Goal: Task Accomplishment & Management: Complete application form

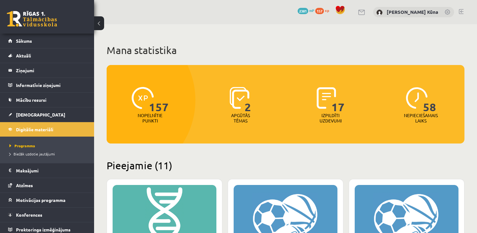
scroll to position [94, 0]
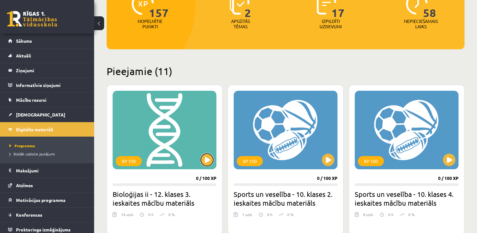
click at [202, 159] on button at bounding box center [207, 159] width 13 height 13
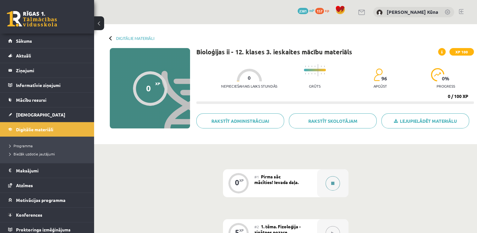
click at [333, 179] on button at bounding box center [332, 183] width 14 height 14
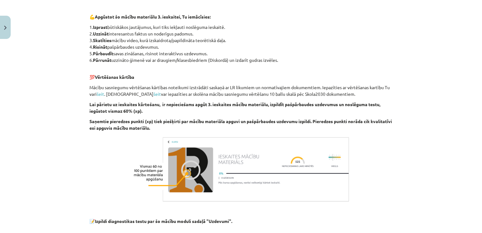
scroll to position [436, 0]
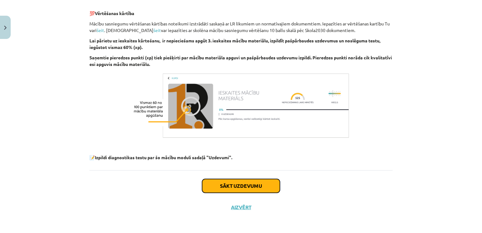
click at [260, 180] on button "Sākt uzdevumu" at bounding box center [241, 186] width 78 height 14
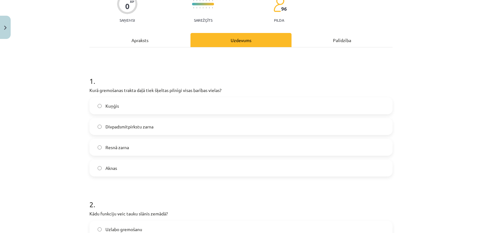
scroll to position [78, 0]
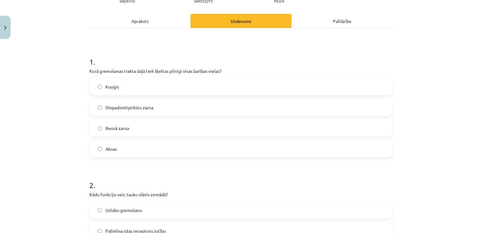
click at [219, 84] on label "Kuņģis" at bounding box center [241, 87] width 302 height 16
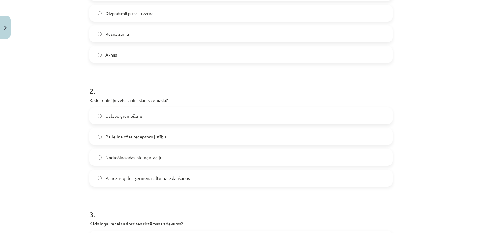
scroll to position [204, 0]
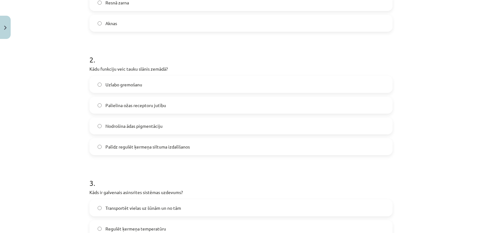
click at [108, 146] on span "Palīdz regulēt ķermeņa siltuma izdalīšanos" at bounding box center [147, 146] width 84 height 7
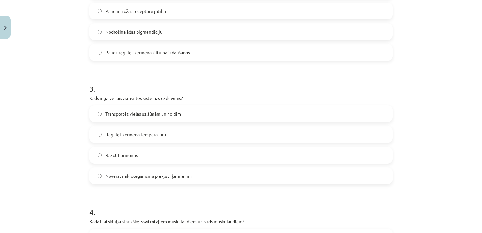
scroll to position [329, 0]
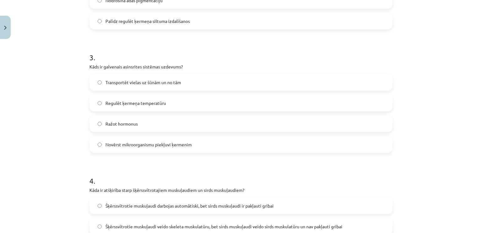
click at [118, 101] on span "Regulēt ķermeņa temperatūru" at bounding box center [135, 103] width 61 height 7
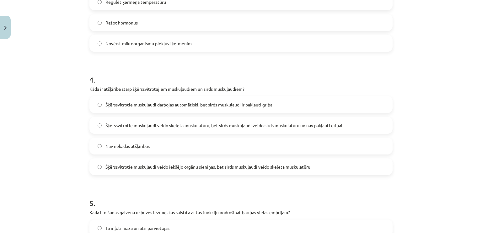
scroll to position [486, 0]
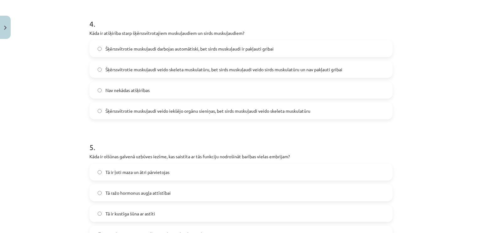
click at [111, 72] on span "Šķērssvītrotie muskuļaudi veido skeleta muskulatūru, bet sirds muskuļaudi veido…" at bounding box center [223, 69] width 237 height 7
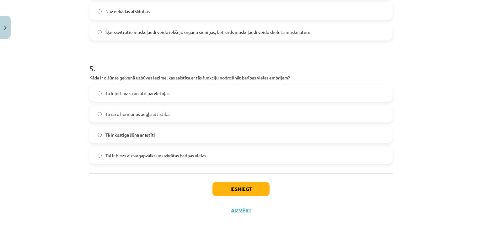
scroll to position [568, 0]
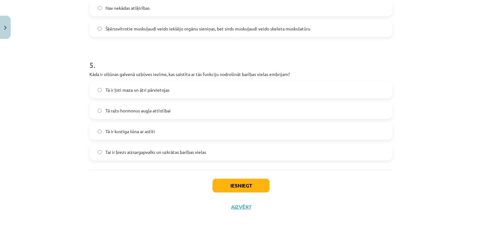
click at [191, 110] on label "Tā ražo hormonus augļa attīstībai" at bounding box center [241, 111] width 302 height 16
click at [214, 187] on button "Iesniegt" at bounding box center [240, 185] width 57 height 14
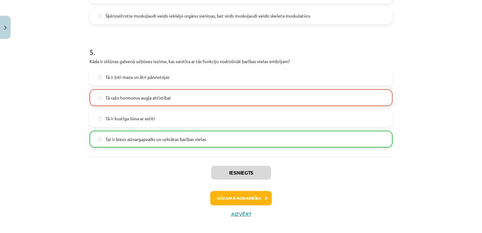
scroll to position [588, 0]
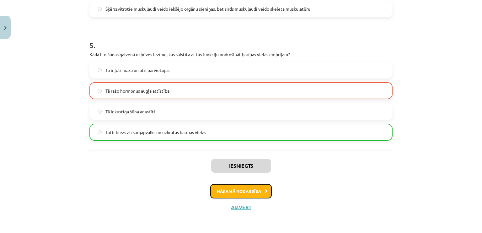
click at [219, 193] on button "Nākamā nodarbība" at bounding box center [240, 191] width 61 height 14
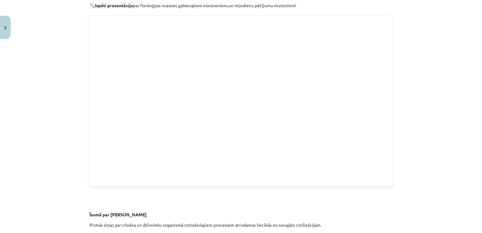
scroll to position [630, 0]
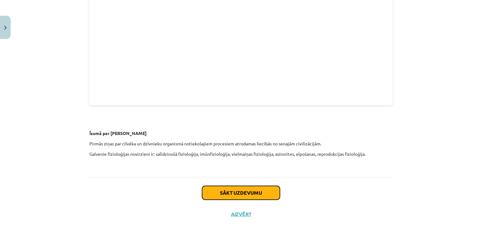
click at [257, 187] on button "Sākt uzdevumu" at bounding box center [241, 193] width 78 height 14
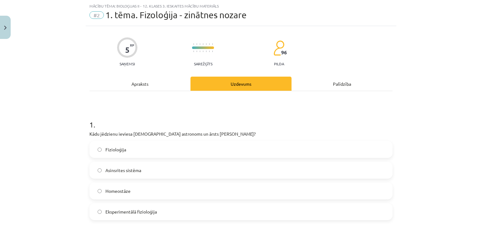
scroll to position [78, 0]
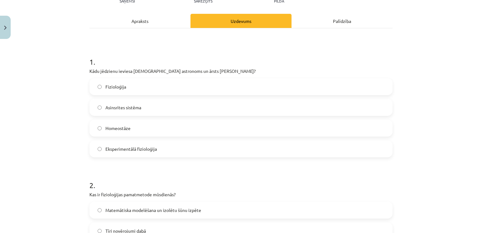
click at [155, 25] on div "Apraksts" at bounding box center [139, 21] width 101 height 14
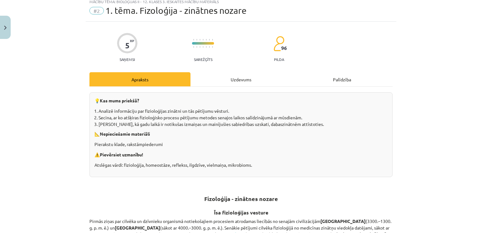
scroll to position [16, 0]
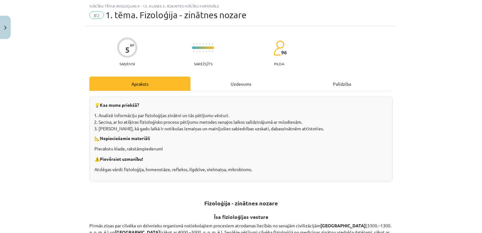
click at [223, 78] on div "Uzdevums" at bounding box center [240, 84] width 101 height 14
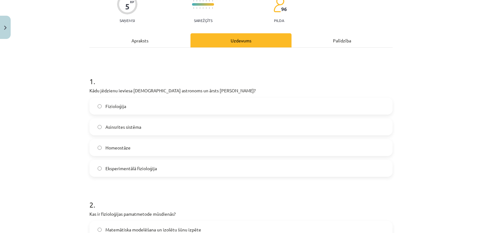
scroll to position [78, 0]
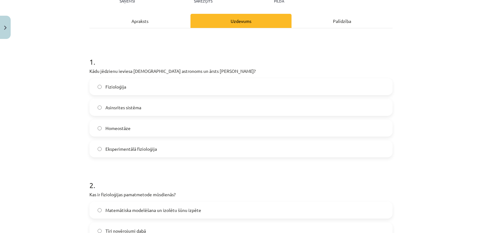
click at [209, 87] on label "Fizioloģija" at bounding box center [241, 87] width 302 height 16
click at [162, 24] on div "Apraksts" at bounding box center [139, 21] width 101 height 14
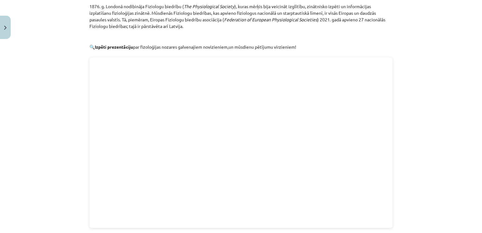
scroll to position [505, 0]
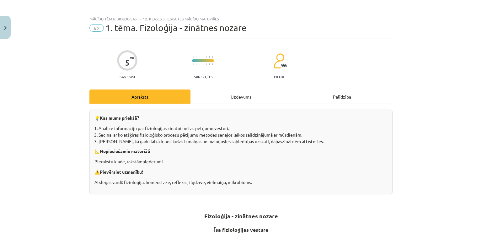
click at [243, 98] on div "Uzdevums" at bounding box center [240, 96] width 101 height 14
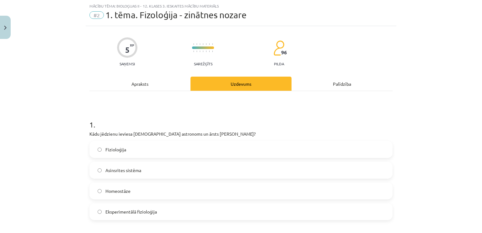
scroll to position [0, 0]
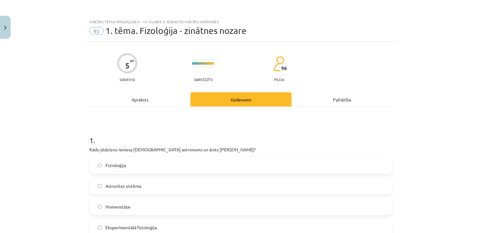
click at [179, 106] on div "Apraksts" at bounding box center [139, 99] width 101 height 14
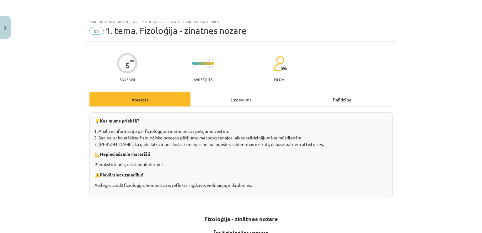
click at [243, 103] on div "Uzdevums" at bounding box center [240, 99] width 101 height 14
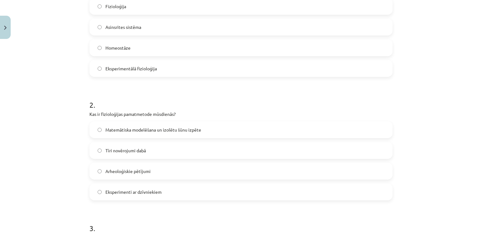
scroll to position [172, 0]
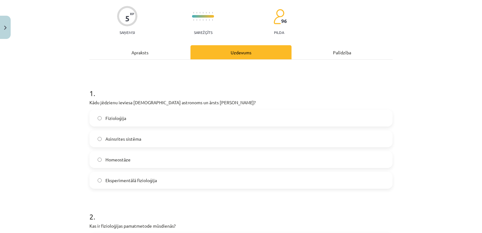
click at [172, 55] on div "Apraksts" at bounding box center [139, 52] width 101 height 14
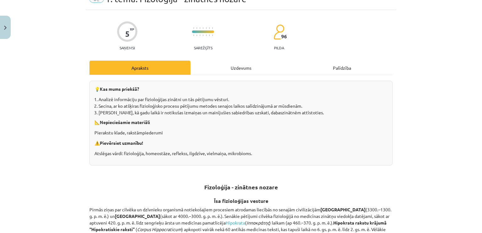
scroll to position [0, 0]
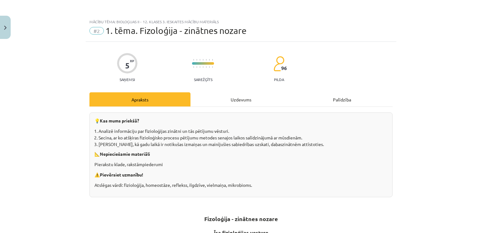
click at [202, 104] on div "Uzdevums" at bounding box center [240, 99] width 101 height 14
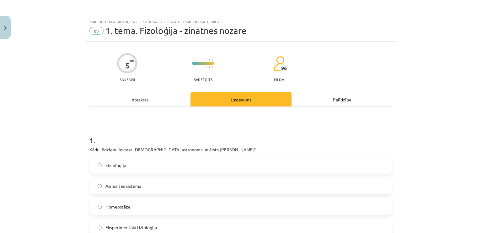
click at [178, 100] on div "Apraksts" at bounding box center [139, 99] width 101 height 14
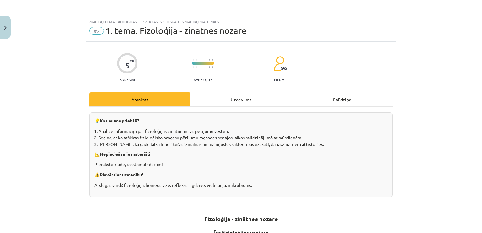
click at [273, 99] on div "Uzdevums" at bounding box center [240, 99] width 101 height 14
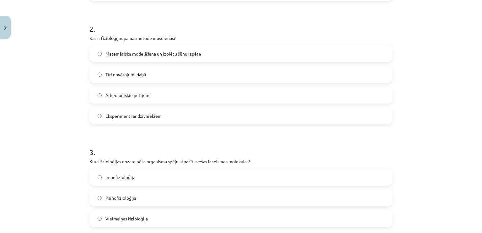
scroll to position [235, 0]
click at [221, 120] on label "Eksperimenti ar dzīvniekiem" at bounding box center [241, 115] width 302 height 16
click at [108, 59] on label "Matemātiska modelēšana un izolētu šūnu izpēte" at bounding box center [241, 53] width 302 height 16
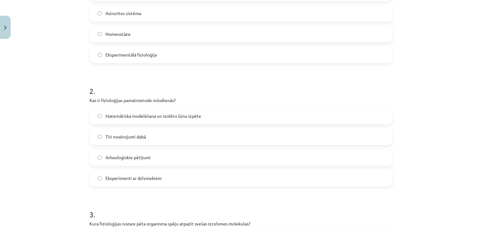
scroll to position [16, 0]
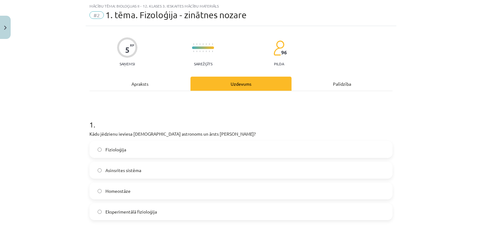
click at [119, 84] on div "Apraksts" at bounding box center [139, 84] width 101 height 14
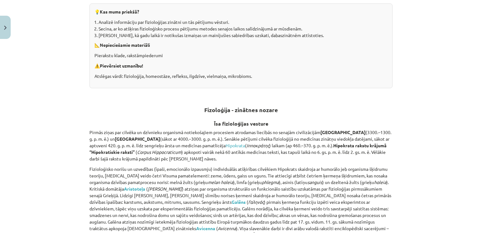
scroll to position [47, 0]
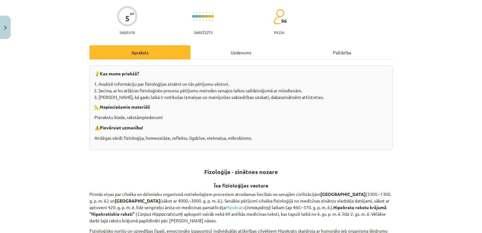
click at [239, 54] on div "Uzdevums" at bounding box center [240, 52] width 101 height 14
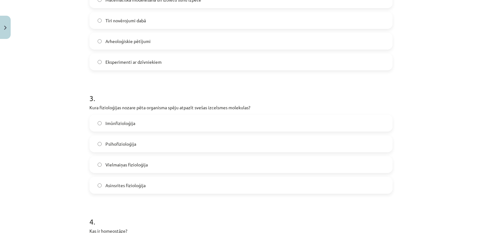
scroll to position [298, 0]
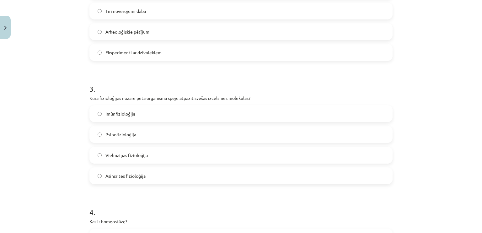
click at [236, 108] on label "Imūnfizioloģija" at bounding box center [241, 114] width 302 height 16
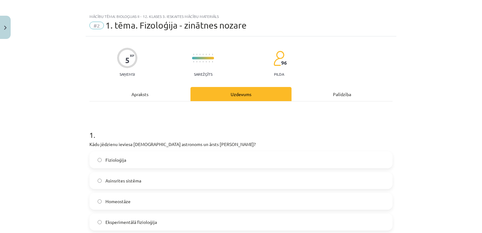
scroll to position [0, 0]
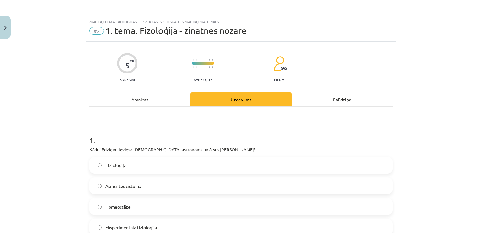
click at [142, 98] on div "Apraksts" at bounding box center [139, 99] width 101 height 14
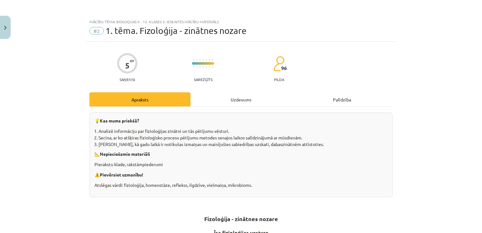
click at [263, 99] on div "Uzdevums" at bounding box center [240, 99] width 101 height 14
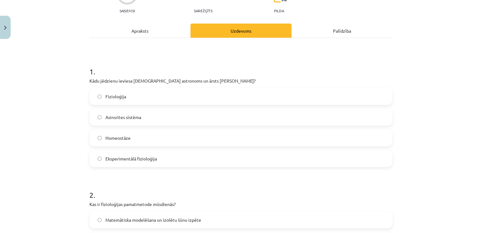
scroll to position [16, 0]
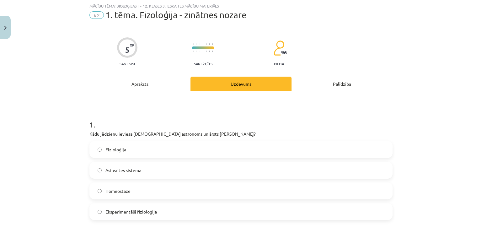
click at [178, 79] on div "Apraksts" at bounding box center [139, 84] width 101 height 14
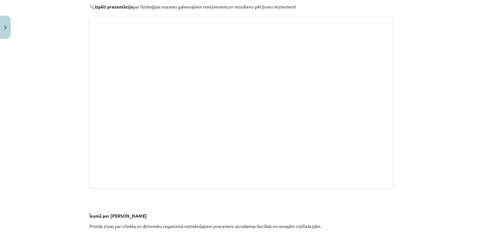
scroll to position [549, 0]
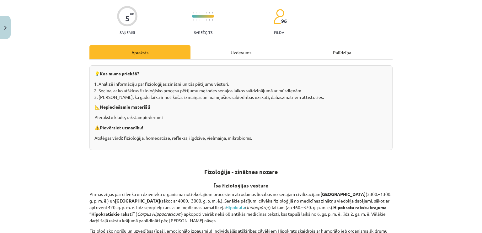
click at [196, 54] on div "Uzdevums" at bounding box center [240, 52] width 101 height 14
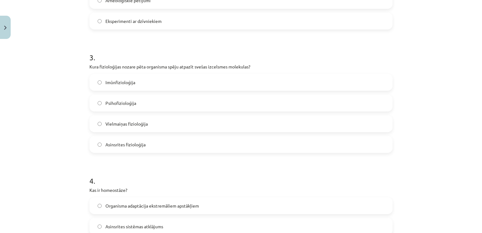
scroll to position [455, 0]
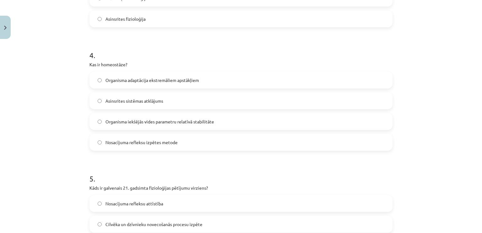
click at [111, 101] on span "Asinsrites sistēmas atklājums" at bounding box center [134, 101] width 58 height 7
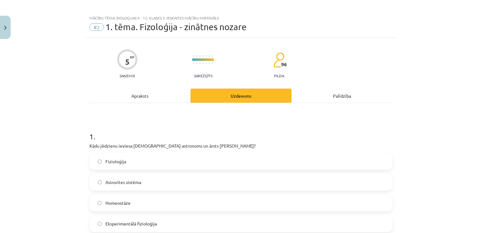
scroll to position [0, 0]
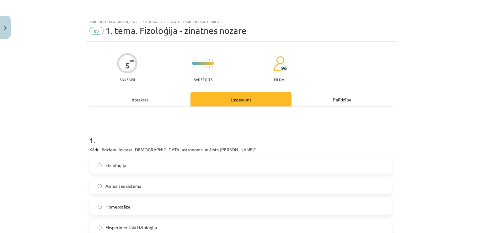
click at [130, 103] on div "Apraksts" at bounding box center [139, 99] width 101 height 14
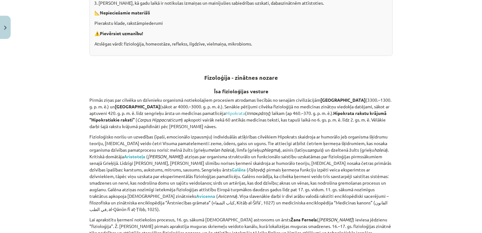
scroll to position [47, 0]
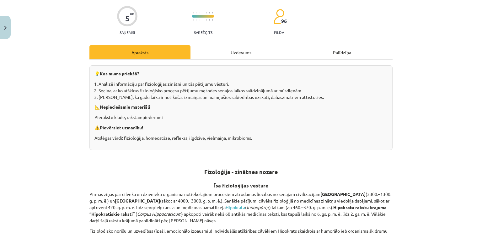
click at [254, 55] on div "Uzdevums" at bounding box center [240, 52] width 101 height 14
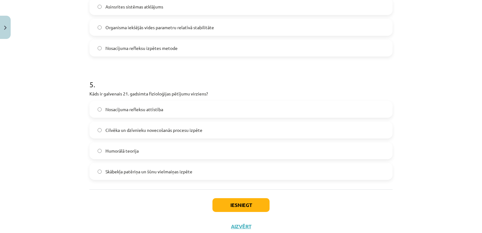
scroll to position [568, 0]
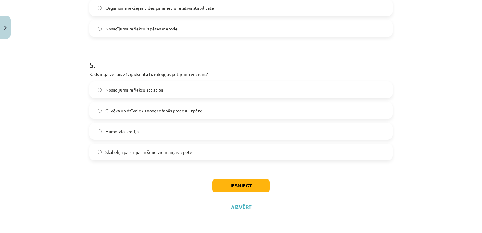
click at [222, 109] on label "Cilvēka un dzīvnieku novecošanās procesu izpēte" at bounding box center [241, 111] width 302 height 16
click at [219, 185] on button "Iesniegt" at bounding box center [240, 185] width 57 height 14
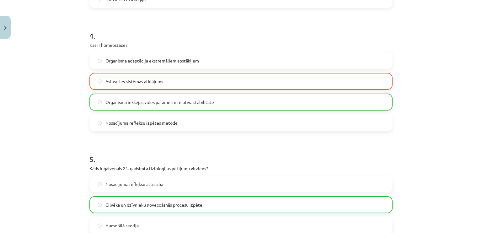
scroll to position [588, 0]
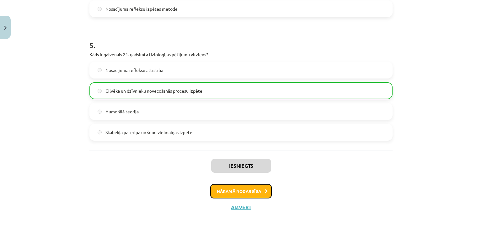
click at [223, 191] on button "Nākamā nodarbība" at bounding box center [240, 191] width 61 height 14
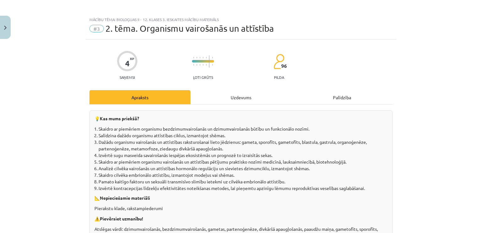
scroll to position [0, 0]
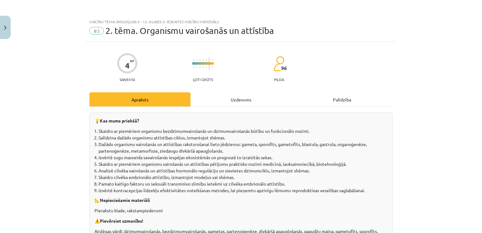
click at [252, 97] on div "Uzdevums" at bounding box center [240, 99] width 101 height 14
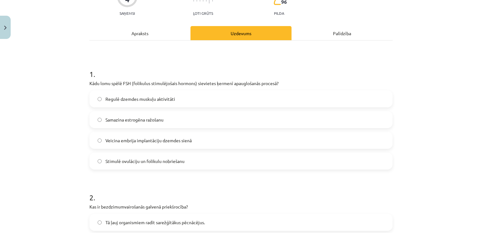
scroll to position [78, 0]
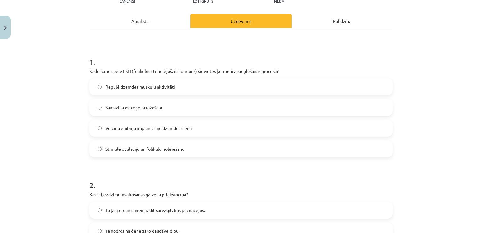
click at [174, 22] on div "Apraksts" at bounding box center [139, 21] width 101 height 14
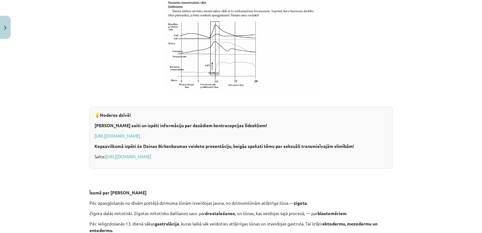
scroll to position [2233, 0]
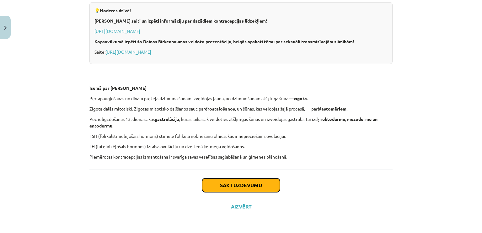
click at [207, 186] on button "Sākt uzdevumu" at bounding box center [241, 185] width 78 height 14
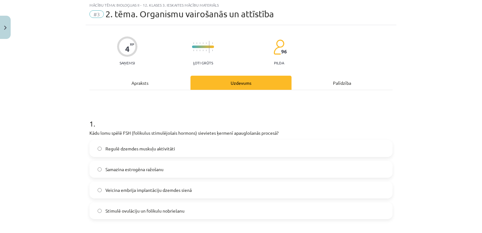
scroll to position [16, 0]
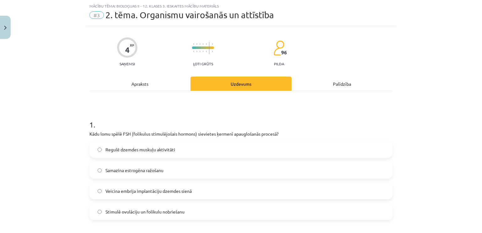
click at [147, 210] on span "Stimulē ovulāciju un folikulu nobriešanu" at bounding box center [144, 211] width 79 height 7
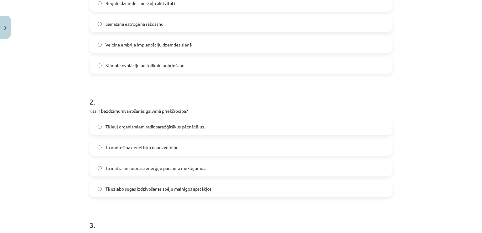
scroll to position [172, 0]
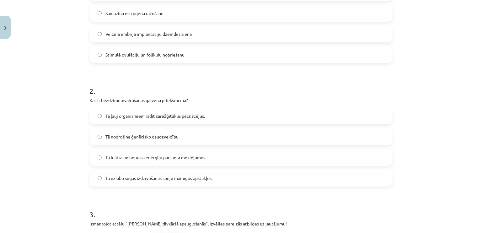
click at [109, 152] on label "Tā ir ātra un neprasa enerģiju partnera meklējumos." at bounding box center [241, 157] width 302 height 16
click at [102, 160] on label "Tā ir ātra un neprasa enerģiju partnera meklējumos." at bounding box center [241, 157] width 302 height 16
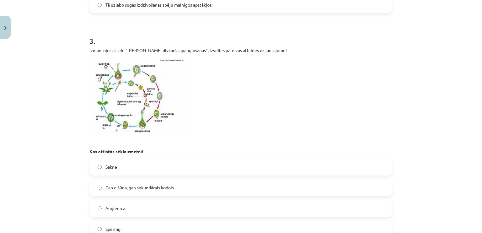
scroll to position [361, 0]
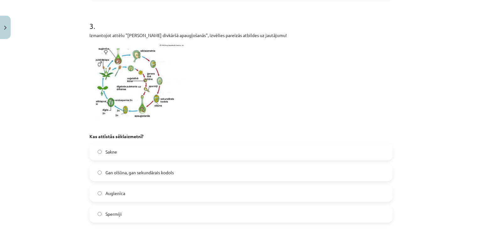
click at [114, 86] on img at bounding box center [138, 80] width 98 height 77
click at [117, 90] on img at bounding box center [138, 80] width 98 height 77
click at [105, 174] on span "Gan olšūna, gan sekundārais kodols" at bounding box center [139, 172] width 68 height 7
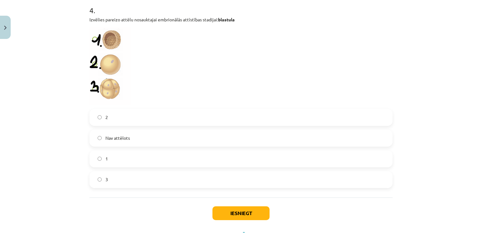
scroll to position [611, 0]
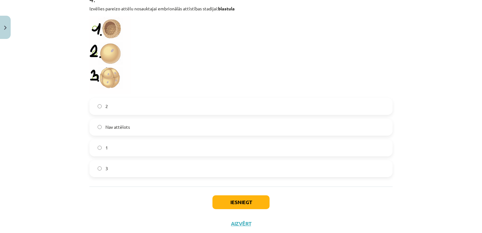
click at [90, 144] on label "1" at bounding box center [241, 148] width 302 height 16
click at [235, 198] on button "Iesniegt" at bounding box center [240, 202] width 57 height 14
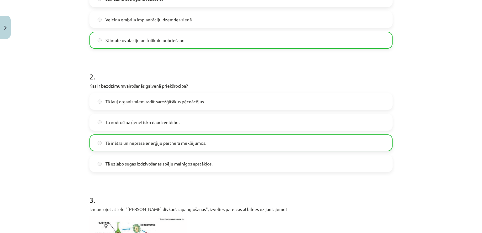
scroll to position [172, 0]
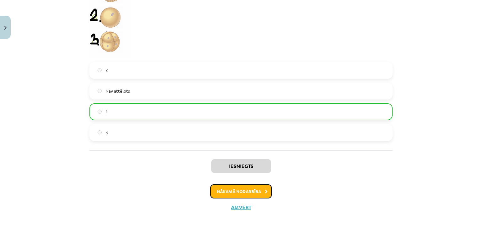
click at [226, 186] on button "Nākamā nodarbība" at bounding box center [240, 191] width 61 height 14
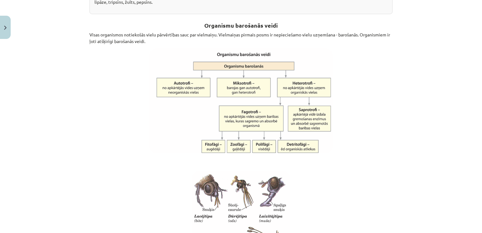
scroll to position [204, 0]
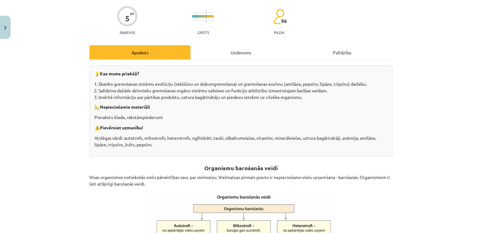
click at [197, 58] on div "Uzdevums" at bounding box center [240, 52] width 101 height 14
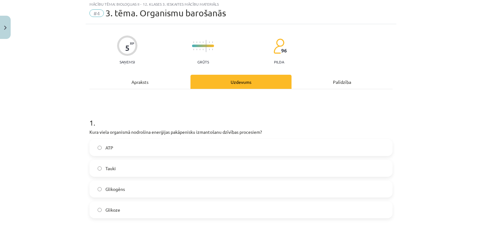
scroll to position [16, 0]
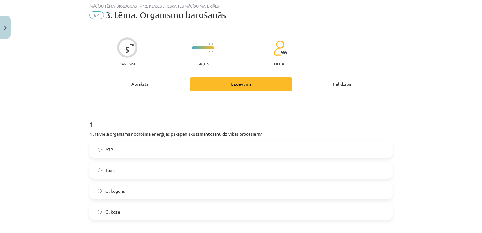
click at [128, 84] on div "Apraksts" at bounding box center [139, 84] width 101 height 14
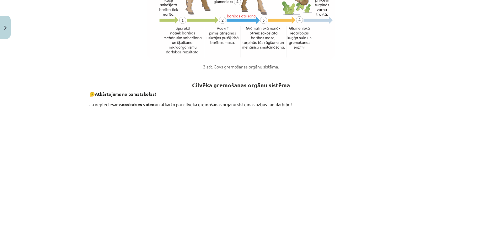
scroll to position [768, 0]
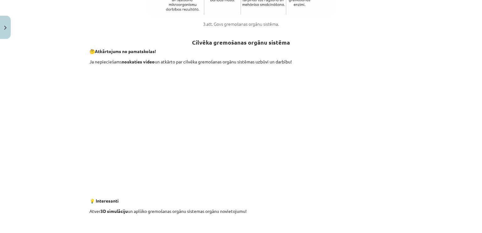
click at [416, 153] on div "Mācību tēma: Bioloģijas ii - 12. klases 3. ieskaites mācību materiāls #4 3. tēm…" at bounding box center [241, 116] width 482 height 233
click at [401, 165] on div "Mācību tēma: Bioloģijas ii - 12. klases 3. ieskaites mācību materiāls #4 3. tēm…" at bounding box center [241, 116] width 482 height 233
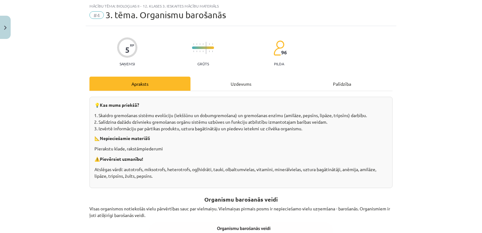
scroll to position [0, 0]
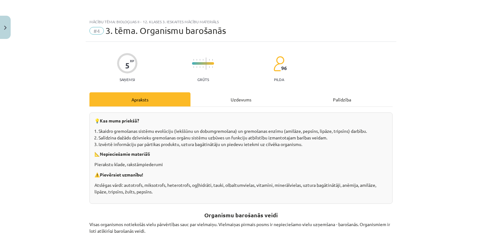
click at [240, 96] on div "Uzdevums" at bounding box center [240, 99] width 101 height 14
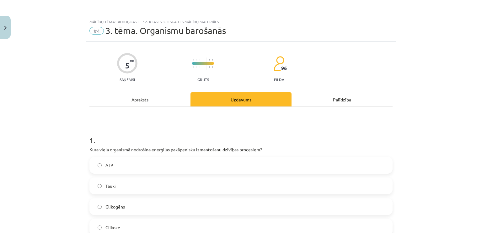
scroll to position [16, 0]
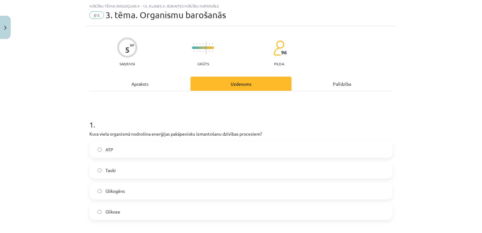
click at [142, 173] on label "Tauki" at bounding box center [241, 170] width 302 height 16
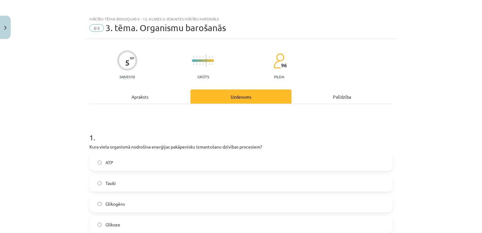
scroll to position [0, 0]
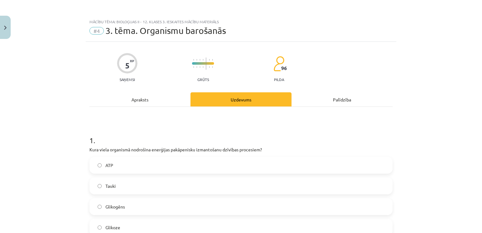
click at [118, 104] on div "Apraksts" at bounding box center [139, 99] width 101 height 14
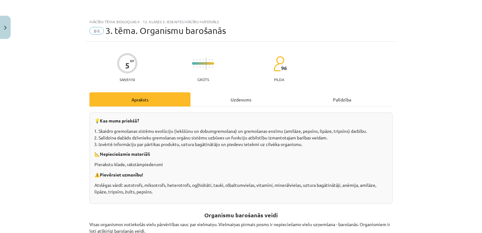
click at [206, 104] on div "Uzdevums" at bounding box center [240, 99] width 101 height 14
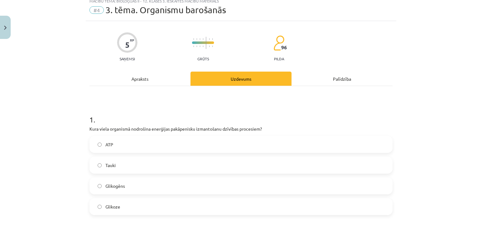
scroll to position [16, 0]
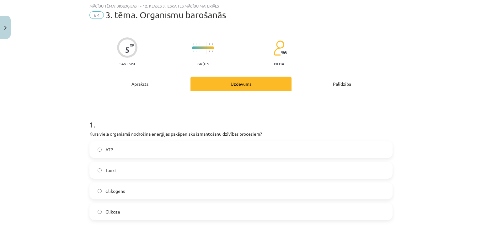
click at [151, 80] on div "Apraksts" at bounding box center [139, 84] width 101 height 14
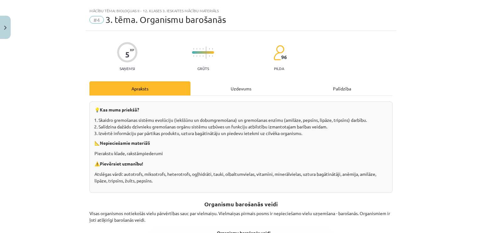
scroll to position [0, 0]
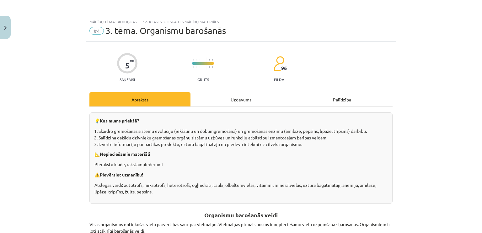
click at [223, 100] on div "Uzdevums" at bounding box center [240, 99] width 101 height 14
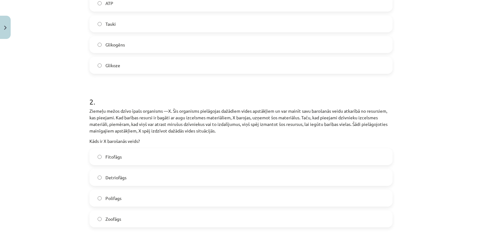
scroll to position [172, 0]
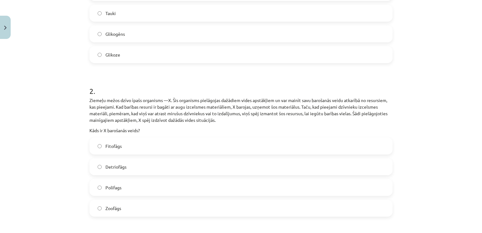
click at [121, 164] on span "Detriofāgs" at bounding box center [115, 166] width 21 height 7
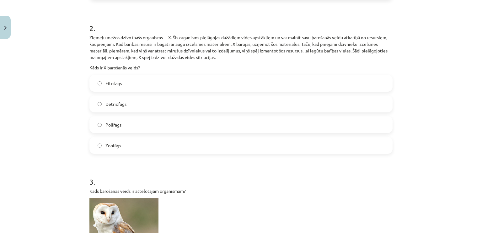
scroll to position [47, 0]
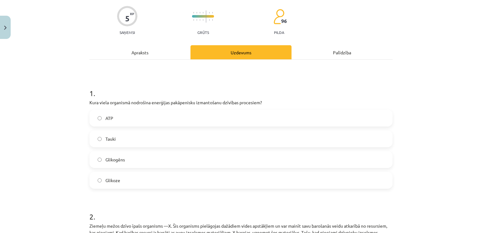
click at [150, 51] on div "Apraksts" at bounding box center [139, 52] width 101 height 14
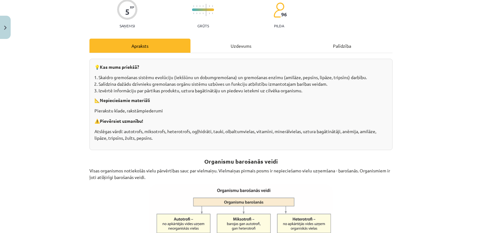
scroll to position [16, 0]
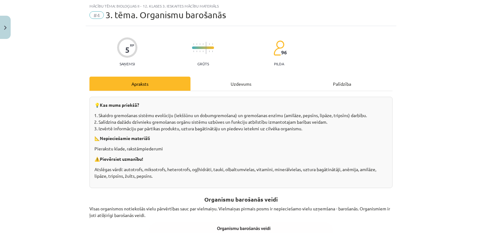
click at [256, 86] on div "Uzdevums" at bounding box center [240, 84] width 101 height 14
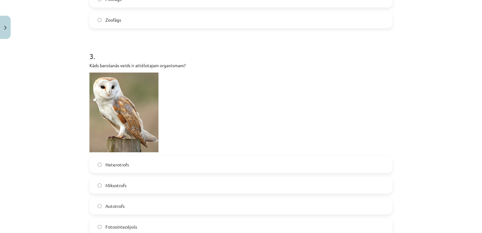
scroll to position [423, 0]
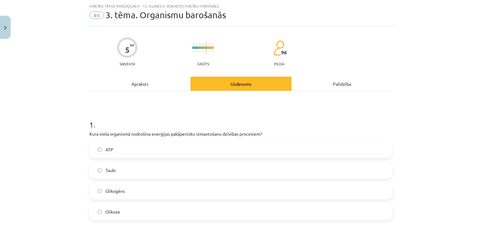
click at [147, 85] on div "Apraksts" at bounding box center [139, 84] width 101 height 14
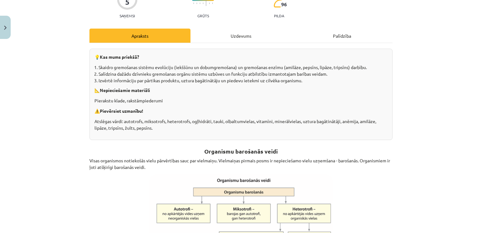
scroll to position [0, 0]
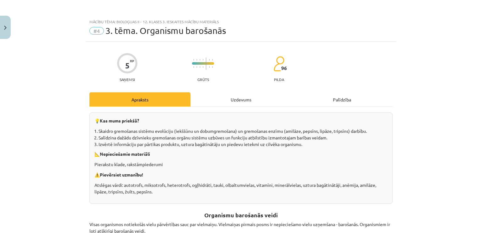
click at [211, 105] on div "Uzdevums" at bounding box center [240, 99] width 101 height 14
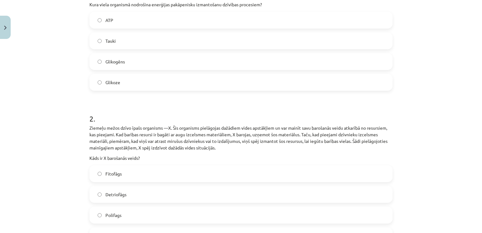
scroll to position [78, 0]
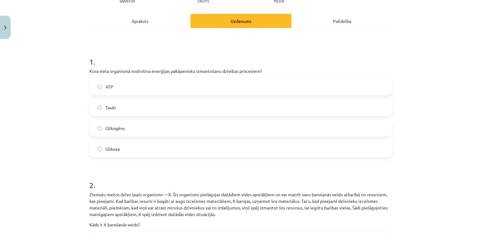
click at [182, 25] on div "Apraksts" at bounding box center [139, 21] width 101 height 14
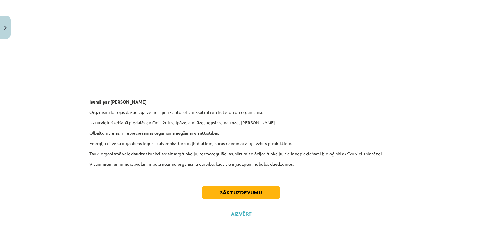
scroll to position [2744, 0]
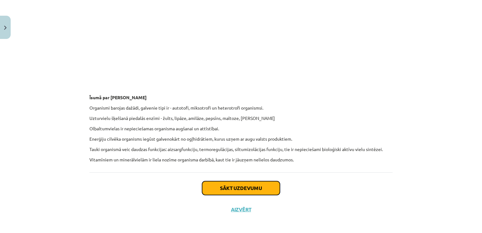
click at [226, 190] on button "Sākt uzdevumu" at bounding box center [241, 188] width 78 height 14
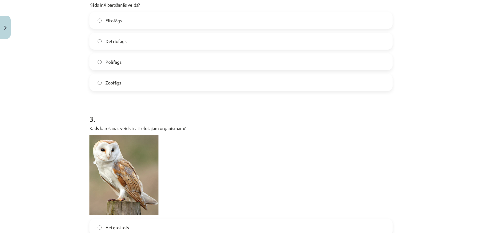
scroll to position [392, 0]
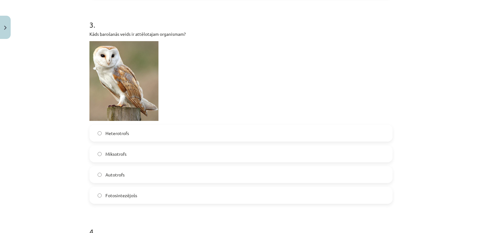
click at [176, 172] on label "Autotrofs" at bounding box center [241, 175] width 302 height 16
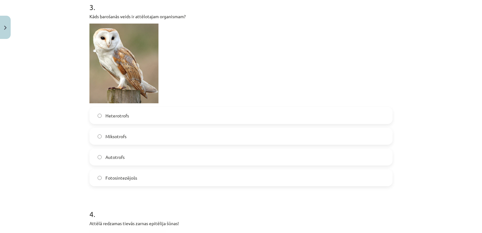
scroll to position [423, 0]
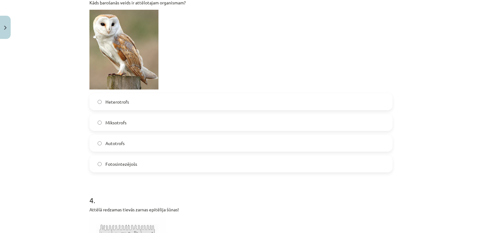
click at [97, 126] on label "Miksotrofs" at bounding box center [241, 122] width 302 height 16
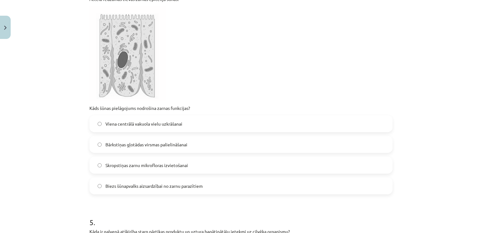
scroll to position [643, 0]
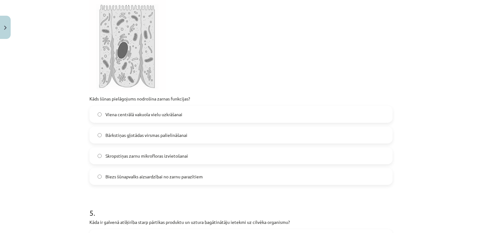
click at [104, 159] on label "Skropstiņas zarnu mikrofloras izvietošanai" at bounding box center [241, 156] width 302 height 16
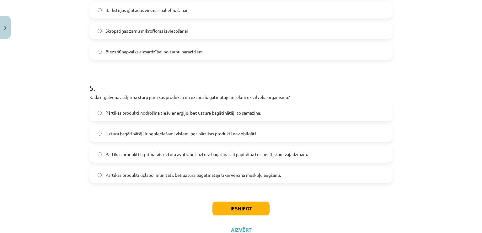
scroll to position [768, 0]
click at [107, 156] on span "Pārtikas produkti ir primārais uztura avots, bet uztura bagātinātāji papildina …" at bounding box center [206, 153] width 202 height 7
click at [231, 212] on button "Iesniegt" at bounding box center [240, 208] width 57 height 14
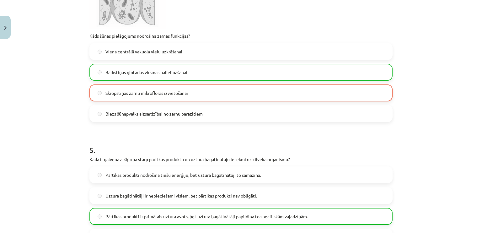
scroll to position [810, 0]
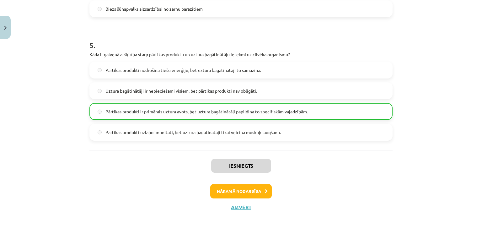
click at [261, 183] on div "Iesniegts Nākamā nodarbība Aizvērt" at bounding box center [240, 182] width 303 height 64
click at [260, 188] on button "Nākamā nodarbība" at bounding box center [240, 191] width 61 height 14
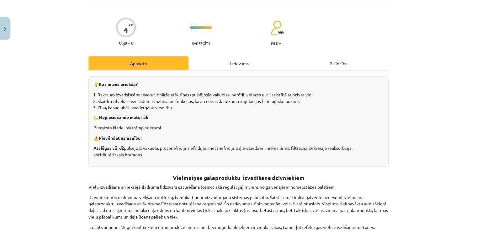
scroll to position [16, 0]
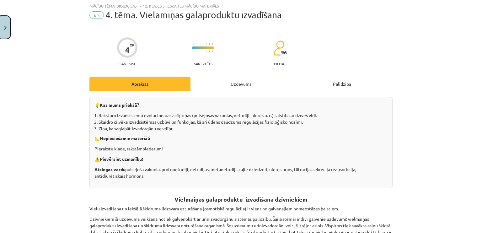
click at [5, 30] on button "Close" at bounding box center [5, 27] width 11 height 23
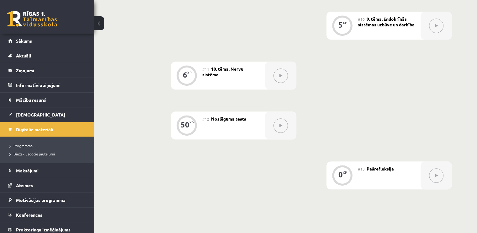
scroll to position [679, 0]
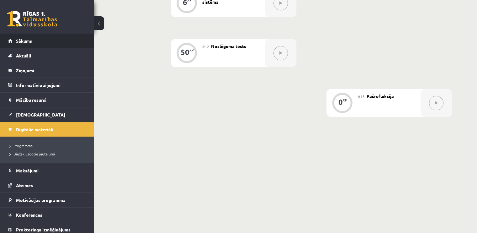
click at [33, 40] on link "Sākums" at bounding box center [47, 41] width 78 height 14
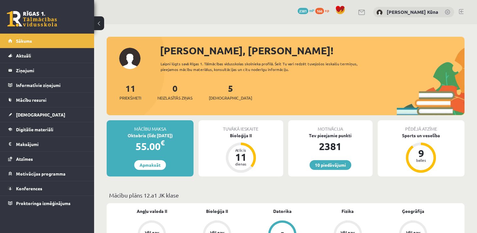
click at [462, 9] on link at bounding box center [461, 11] width 5 height 5
click at [30, 117] on link "[DEMOGRAPHIC_DATA]" at bounding box center [47, 114] width 78 height 14
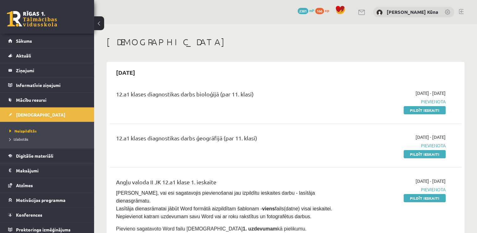
scroll to position [31, 0]
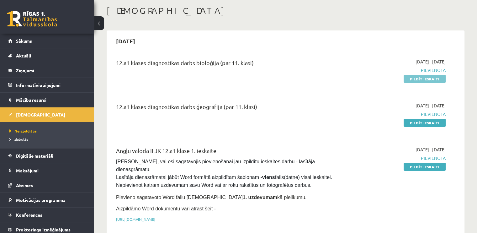
click at [423, 79] on link "Pildīt ieskaiti" at bounding box center [425, 79] width 42 height 8
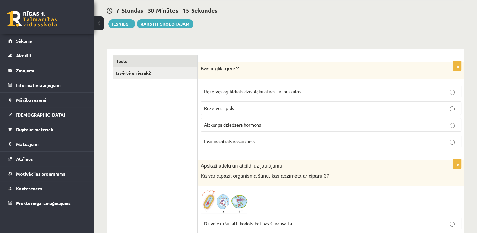
scroll to position [63, 0]
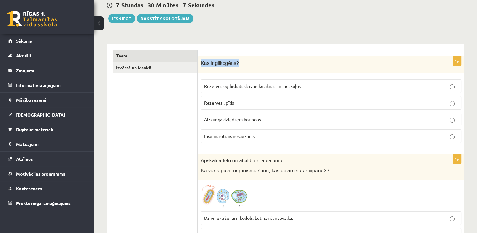
drag, startPoint x: 201, startPoint y: 62, endPoint x: 242, endPoint y: 59, distance: 41.5
click at [242, 59] on p "Kas ir glikogēns?" at bounding box center [315, 62] width 229 height 7
copy span "Kas ir glikogēns?"
click at [255, 87] on span "Rezerves ogļhidrāts dzīvnieku aknās un muskuļos" at bounding box center [252, 86] width 97 height 6
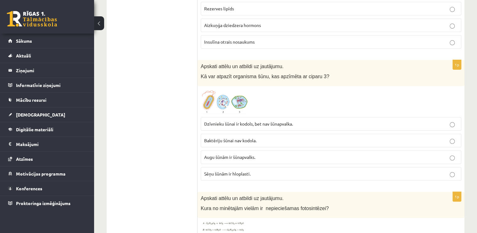
scroll to position [188, 0]
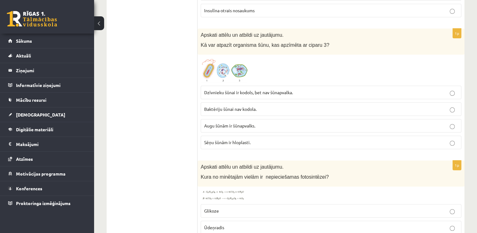
click at [241, 72] on img at bounding box center [224, 70] width 47 height 25
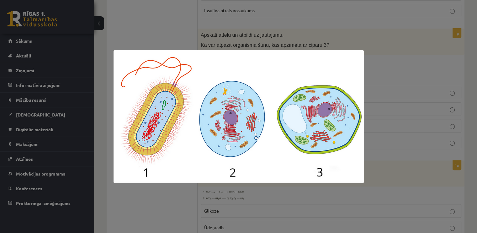
click at [376, 69] on div at bounding box center [238, 116] width 477 height 233
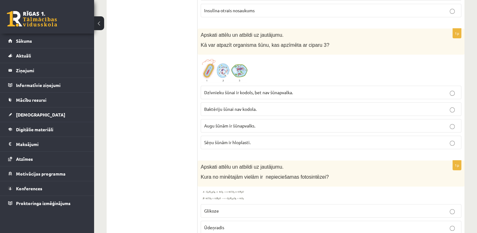
click at [237, 72] on img at bounding box center [224, 70] width 47 height 25
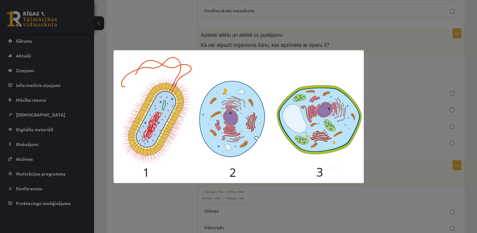
click at [399, 62] on div at bounding box center [238, 116] width 477 height 233
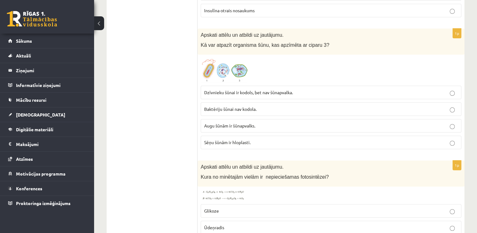
click at [236, 109] on span "Baktēriju šūnai nav kodola." at bounding box center [230, 109] width 52 height 6
click at [249, 89] on span "Dzīvnieku šūnai ir kodols, bet nav šūnapvalka." at bounding box center [248, 92] width 89 height 6
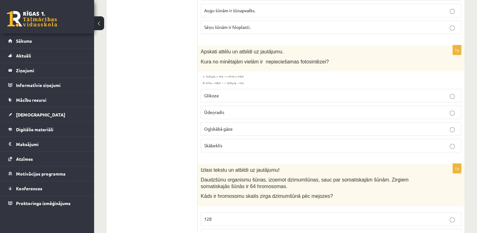
scroll to position [314, 0]
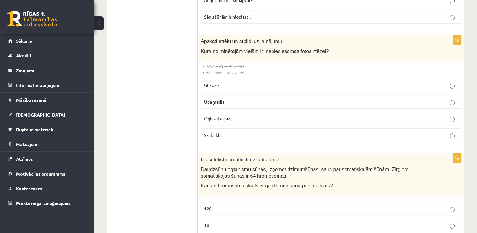
click at [223, 69] on img at bounding box center [224, 69] width 47 height 11
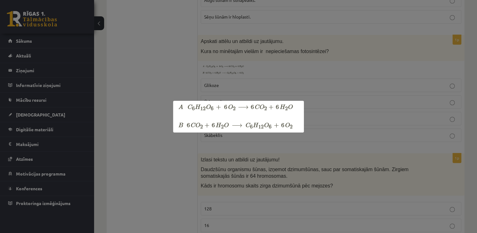
click at [197, 149] on div at bounding box center [238, 116] width 477 height 233
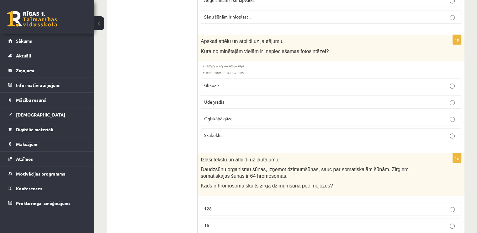
click at [214, 104] on label "Ūdeņradis" at bounding box center [331, 101] width 261 height 13
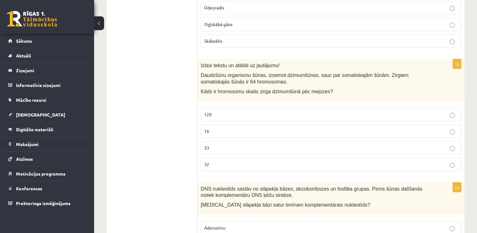
scroll to position [439, 0]
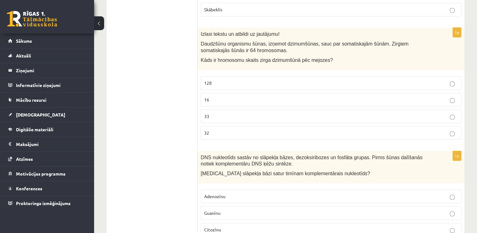
click at [210, 86] on label "128" at bounding box center [331, 82] width 261 height 13
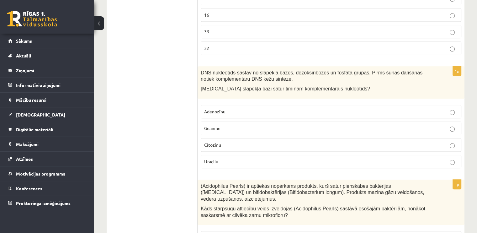
scroll to position [533, 0]
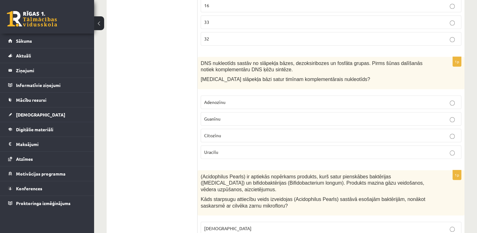
click at [210, 117] on span "Guanīnu" at bounding box center [212, 119] width 16 height 6
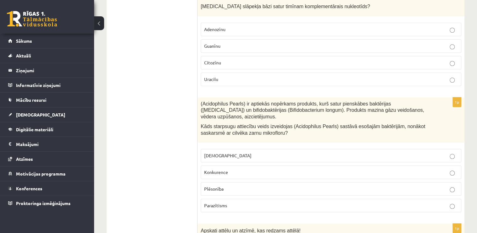
scroll to position [658, 0]
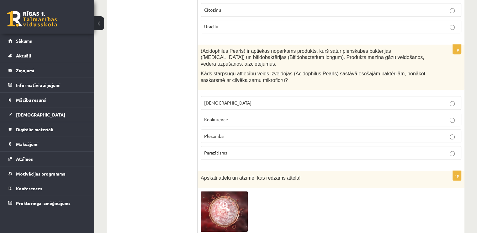
click at [209, 119] on p "Konkurence" at bounding box center [331, 119] width 254 height 7
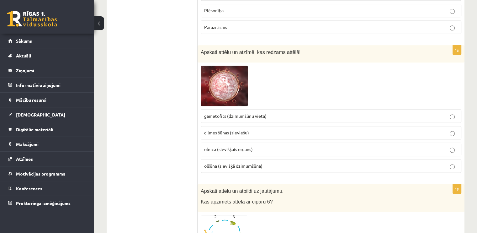
scroll to position [690, 0]
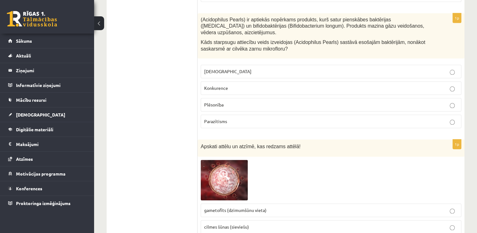
click at [216, 72] on label "[DEMOGRAPHIC_DATA]" at bounding box center [331, 71] width 261 height 13
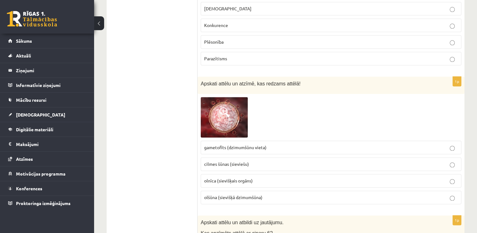
scroll to position [784, 0]
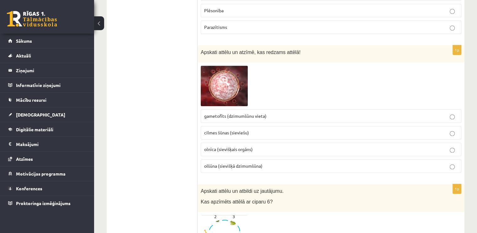
click at [209, 90] on img at bounding box center [224, 86] width 47 height 40
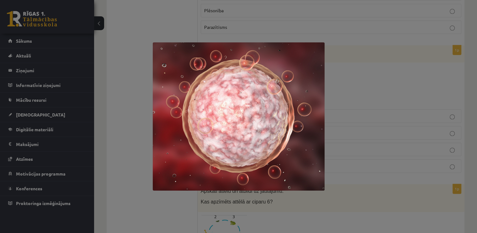
click at [139, 129] on div at bounding box center [238, 116] width 477 height 233
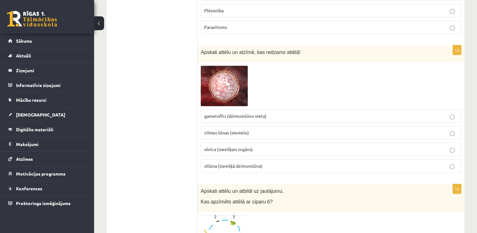
click at [222, 146] on span "olnīca (sievišķais orgāns)" at bounding box center [228, 149] width 49 height 6
click at [213, 114] on span "gametofīts (dzimumšūnu vieta)" at bounding box center [235, 116] width 62 height 6
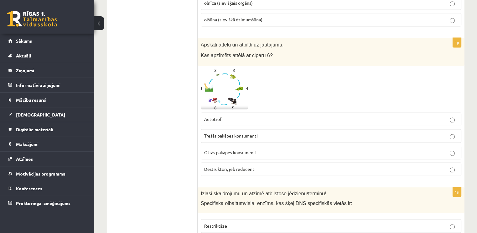
scroll to position [941, 0]
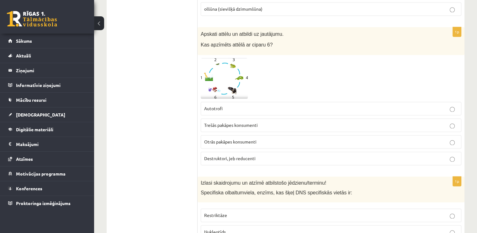
click at [227, 81] on img at bounding box center [224, 78] width 47 height 40
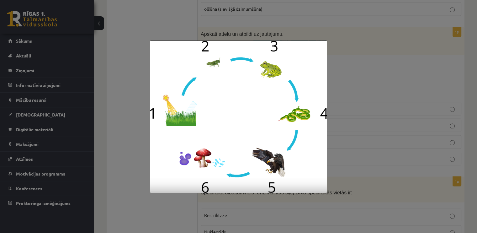
click at [136, 146] on div at bounding box center [238, 116] width 477 height 233
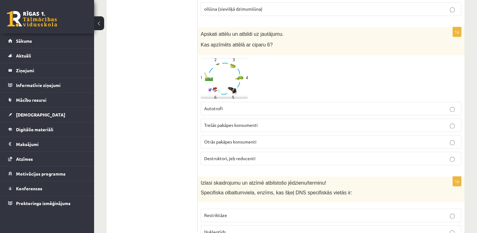
click at [214, 86] on img at bounding box center [224, 78] width 47 height 40
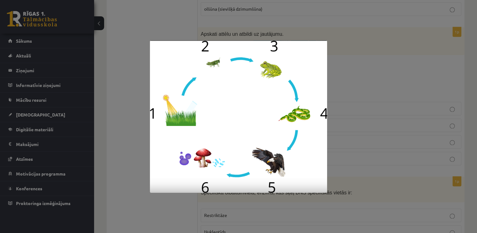
click at [135, 172] on div at bounding box center [238, 116] width 477 height 233
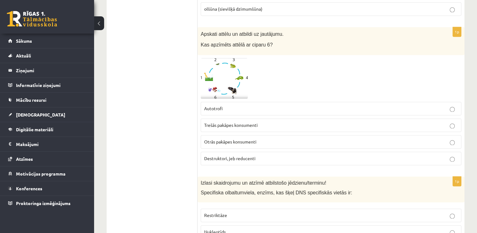
click at [217, 87] on img at bounding box center [224, 78] width 47 height 40
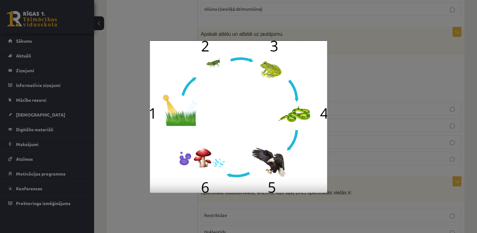
click at [118, 187] on div at bounding box center [238, 116] width 477 height 233
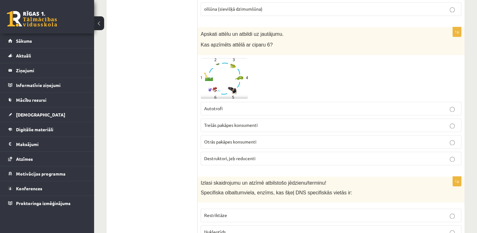
click at [221, 85] on img at bounding box center [224, 78] width 47 height 40
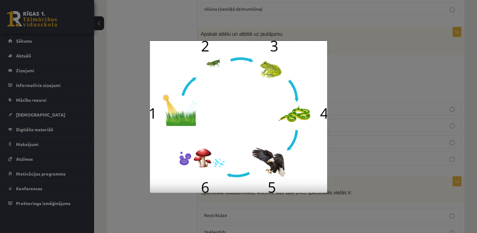
click at [125, 173] on div at bounding box center [238, 116] width 477 height 233
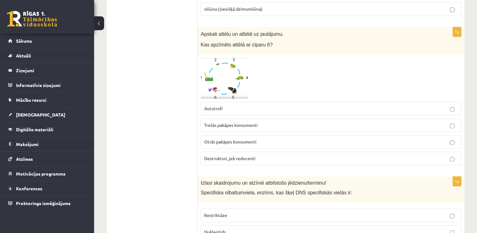
click at [211, 155] on span "Destruktori, jeb reducenti" at bounding box center [229, 158] width 51 height 6
click at [207, 105] on span "Autotrofi" at bounding box center [213, 108] width 19 height 6
click at [211, 155] on span "Destruktori, jeb reducenti" at bounding box center [229, 158] width 51 height 6
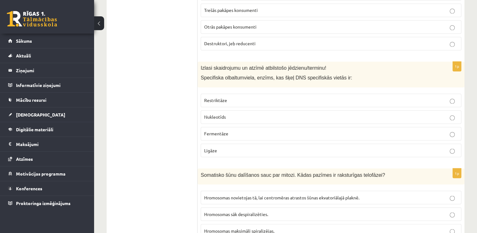
scroll to position [1066, 0]
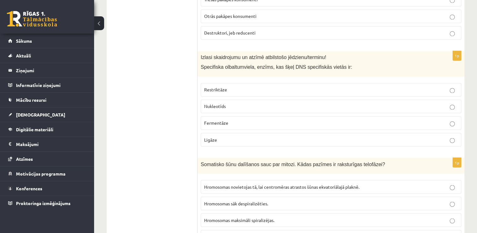
click at [206, 104] on p "Nukleotīds" at bounding box center [331, 106] width 254 height 7
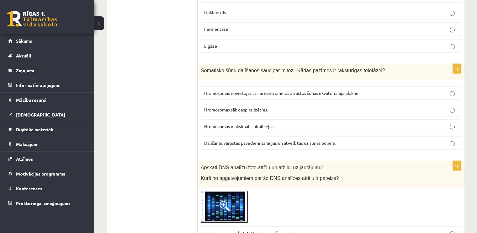
scroll to position [1160, 0]
click at [219, 141] on label "Dalīšanās vārpstas pavedieni saraujas un atvelk tās uz šūnas poliem." at bounding box center [331, 141] width 261 height 13
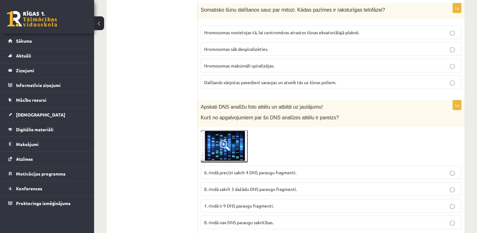
scroll to position [1254, 0]
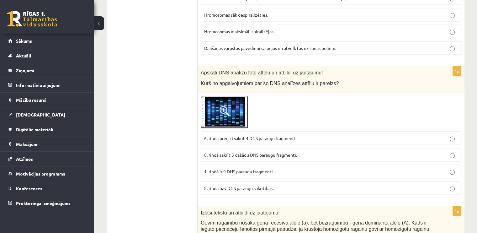
click at [212, 116] on img at bounding box center [224, 112] width 47 height 33
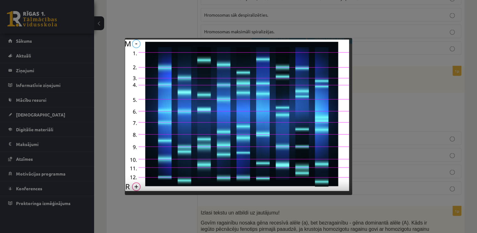
click at [142, 208] on div at bounding box center [238, 116] width 477 height 233
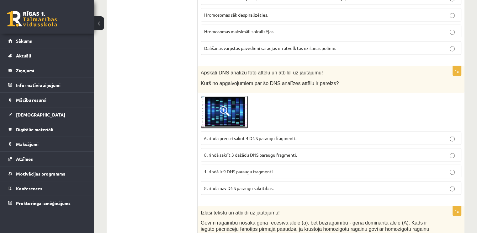
click at [213, 111] on img at bounding box center [224, 112] width 47 height 33
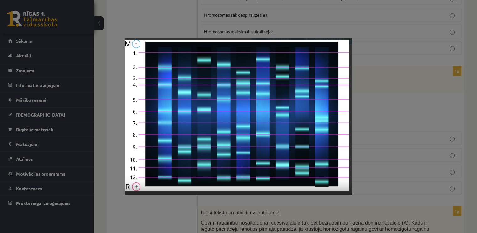
click at [140, 200] on div at bounding box center [238, 116] width 477 height 233
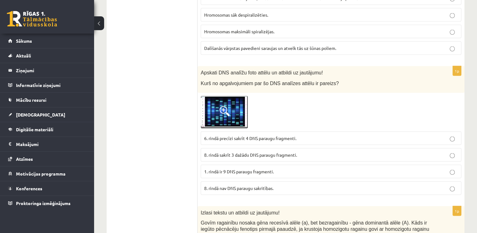
click at [208, 115] on img at bounding box center [224, 112] width 47 height 33
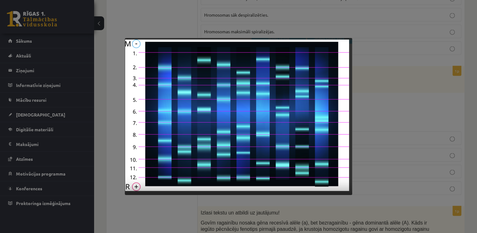
click at [110, 150] on div at bounding box center [238, 116] width 477 height 233
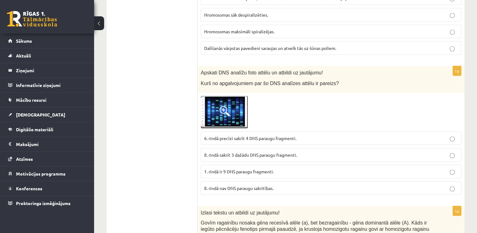
click at [232, 115] on img at bounding box center [224, 112] width 47 height 33
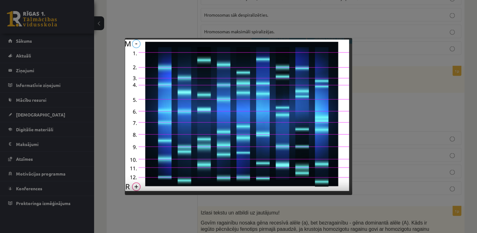
click at [97, 155] on div at bounding box center [238, 116] width 477 height 233
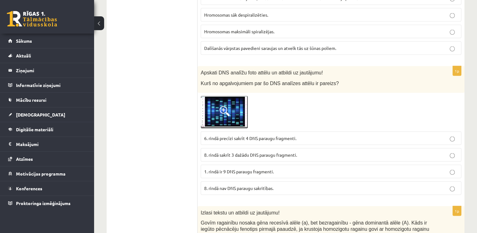
click at [226, 135] on span "6. rindā precīzi sakrīt 4 DNS paraugu fragmenti." at bounding box center [250, 138] width 92 height 6
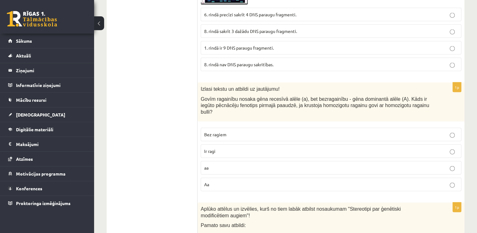
scroll to position [1380, 0]
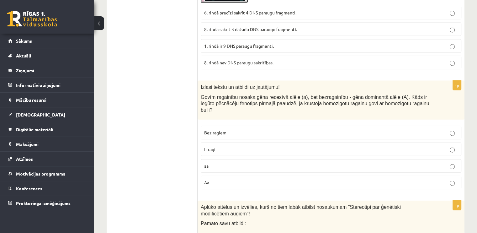
click at [202, 142] on label "Ir ragi" at bounding box center [331, 148] width 261 height 13
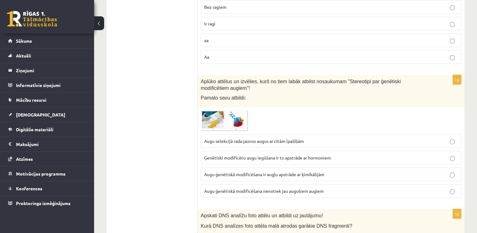
scroll to position [1536, 0]
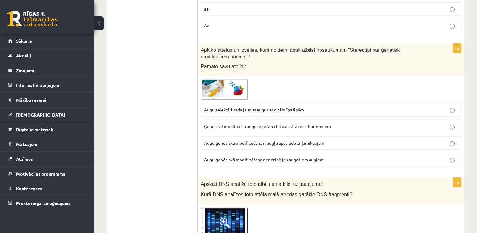
click at [220, 89] on span at bounding box center [224, 94] width 10 height 10
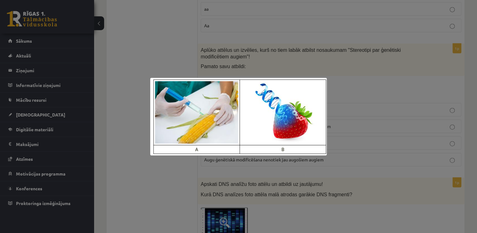
click at [127, 137] on div at bounding box center [238, 116] width 477 height 233
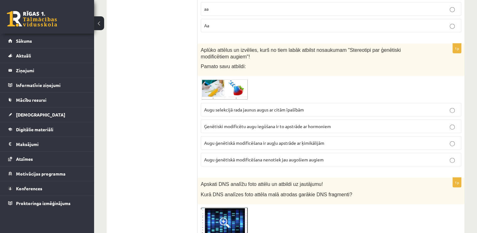
click at [220, 119] on label "Ģenētiski modificētu augu iegūšana ir to apstrāde ar hormoniem" at bounding box center [331, 125] width 261 height 13
click at [208, 140] on span "Augu ģenētiskā modificēšana ir augļu apstrāde ar ķimikālijām" at bounding box center [264, 143] width 120 height 6
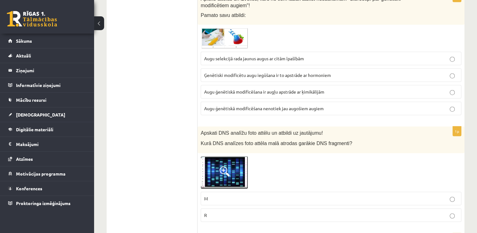
scroll to position [1662, 0]
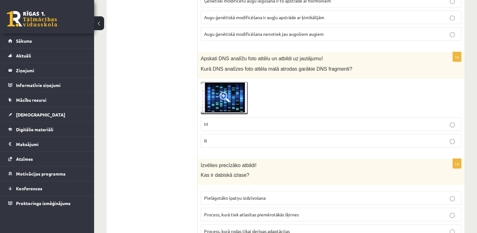
click at [223, 94] on img at bounding box center [224, 98] width 47 height 33
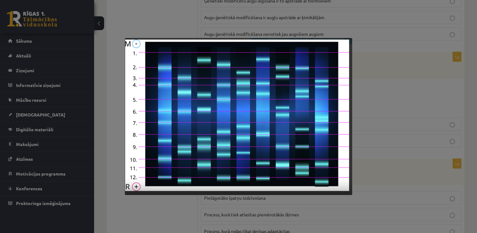
click at [119, 195] on div at bounding box center [238, 116] width 477 height 233
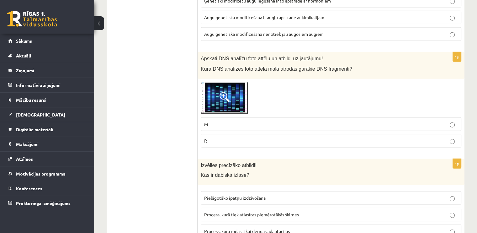
click at [238, 93] on img at bounding box center [224, 98] width 47 height 33
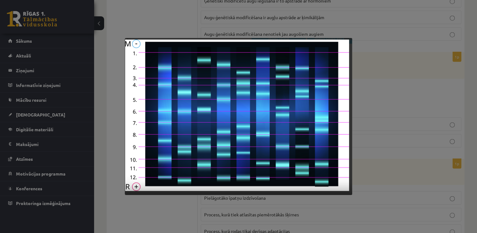
click at [156, 206] on div at bounding box center [238, 116] width 477 height 233
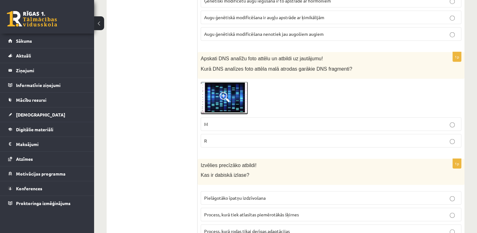
click at [204, 121] on p "M" at bounding box center [331, 124] width 254 height 7
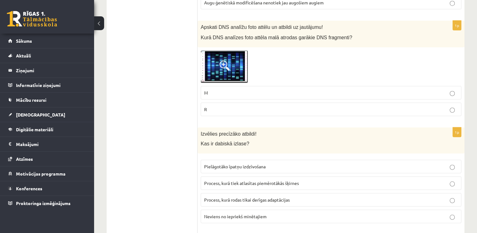
scroll to position [1725, 0]
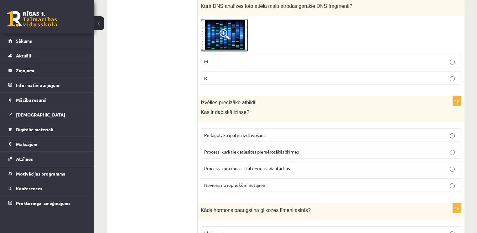
click at [219, 132] on span "Pielāgotāko īpatņu izdzīvošana" at bounding box center [234, 135] width 61 height 6
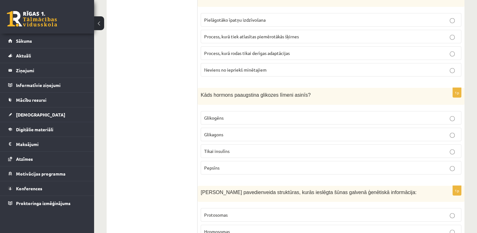
scroll to position [1850, 0]
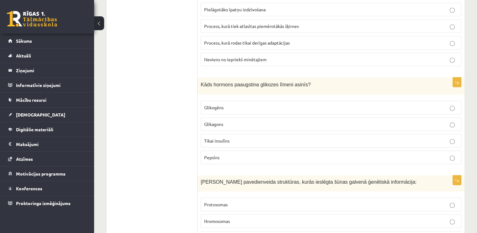
click at [214, 138] on span "Tikai insulīns" at bounding box center [216, 141] width 25 height 6
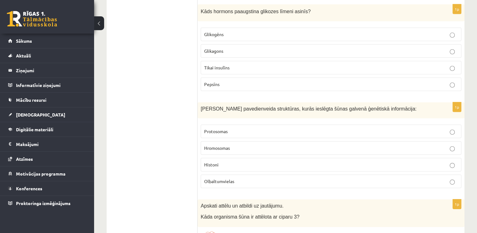
scroll to position [1913, 0]
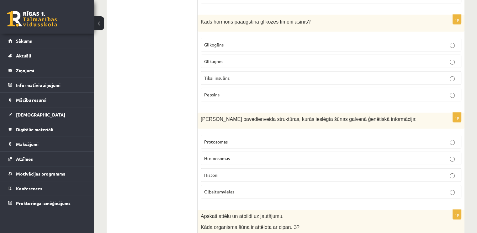
click at [228, 38] on label "Glikogēns" at bounding box center [331, 44] width 261 height 13
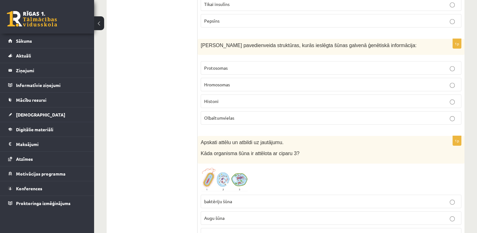
scroll to position [1975, 0]
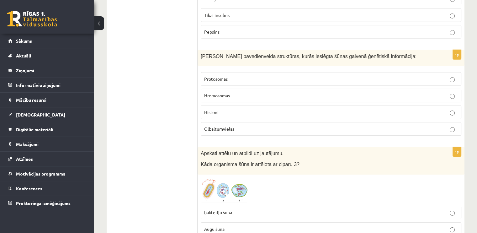
click at [214, 93] on span "Hromosomas" at bounding box center [217, 96] width 26 height 6
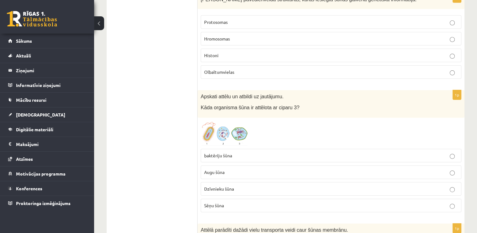
scroll to position [2101, 0]
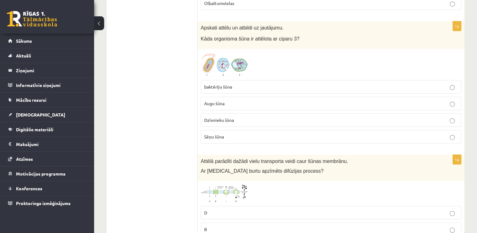
click at [219, 52] on img at bounding box center [224, 64] width 47 height 25
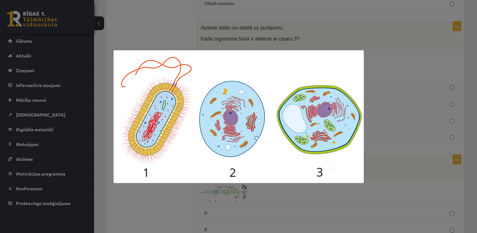
click at [173, 21] on div at bounding box center [238, 116] width 477 height 233
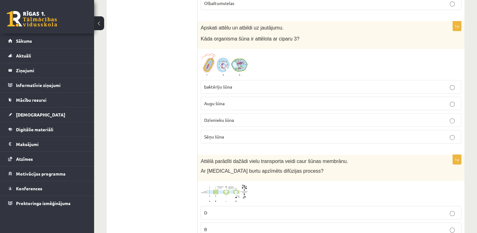
click at [248, 113] on label "Dzīvnieku šūna" at bounding box center [331, 119] width 261 height 13
click at [214, 52] on img at bounding box center [224, 64] width 47 height 25
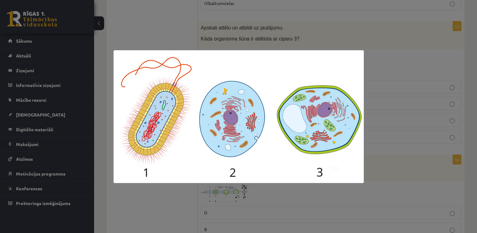
click at [176, 38] on div at bounding box center [238, 116] width 477 height 233
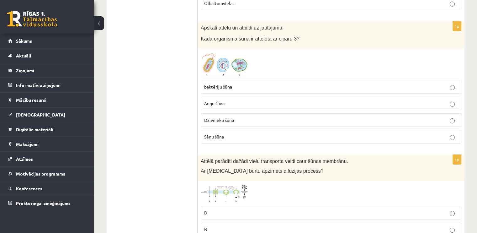
click at [217, 100] on span "Augu šūna" at bounding box center [214, 103] width 20 height 6
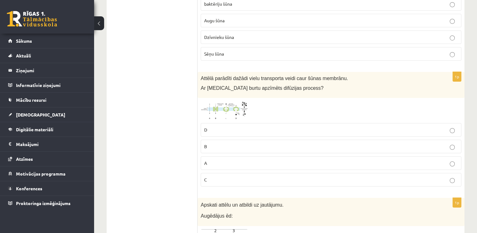
scroll to position [2195, 0]
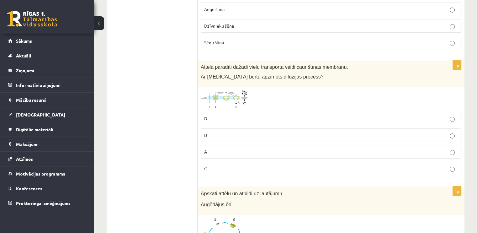
click at [225, 100] on span at bounding box center [224, 105] width 10 height 10
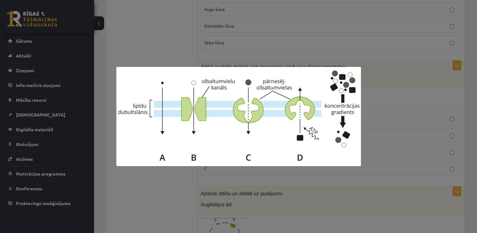
click at [154, 30] on div at bounding box center [238, 116] width 477 height 233
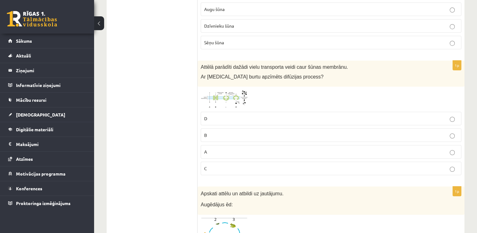
click at [228, 165] on p "C" at bounding box center [331, 168] width 254 height 7
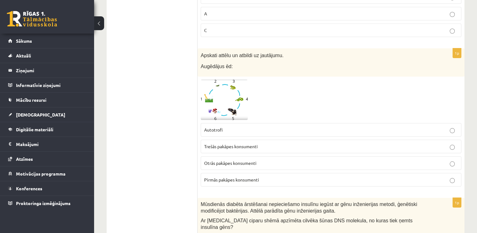
scroll to position [2352, 0]
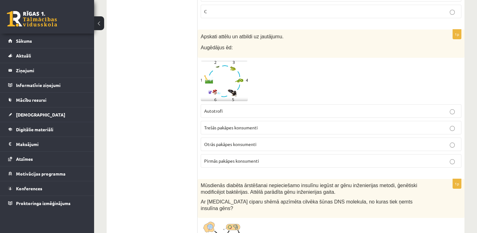
click at [219, 71] on span at bounding box center [224, 76] width 10 height 10
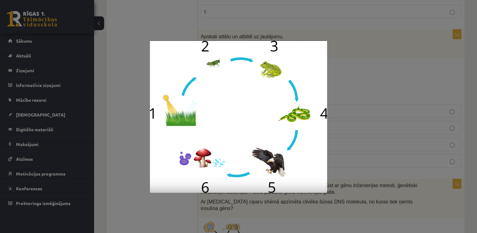
click at [139, 82] on div at bounding box center [238, 116] width 477 height 233
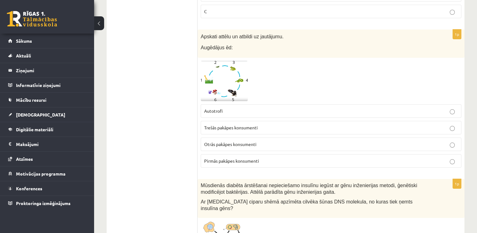
click at [222, 124] on span "Trešās pakāpes konsumenti" at bounding box center [231, 127] width 54 height 6
click at [216, 157] on p "Pirmās pakāpes konsumenti" at bounding box center [331, 160] width 254 height 7
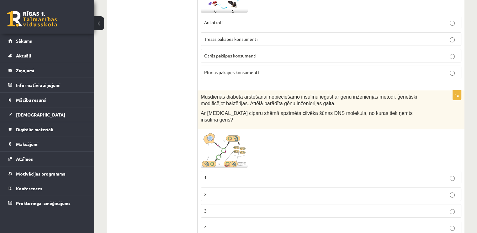
scroll to position [2446, 0]
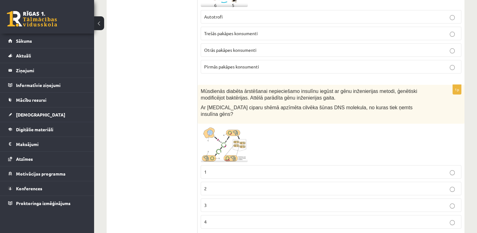
click at [208, 64] on span "Pirmās pakāpes konsumenti" at bounding box center [231, 67] width 55 height 6
copy form "Pirmās pakāpes konsumenti"
click at [217, 47] on span "Otrās pakāpes konsumenti" at bounding box center [230, 50] width 52 height 6
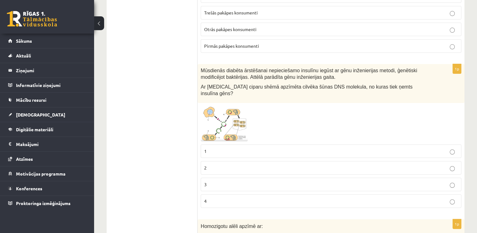
scroll to position [2477, 0]
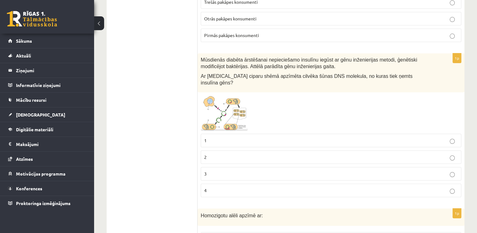
click at [203, 95] on img at bounding box center [224, 112] width 47 height 35
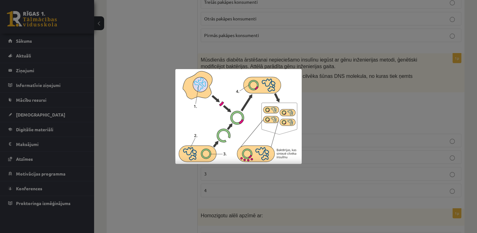
click at [165, 106] on div at bounding box center [238, 116] width 477 height 233
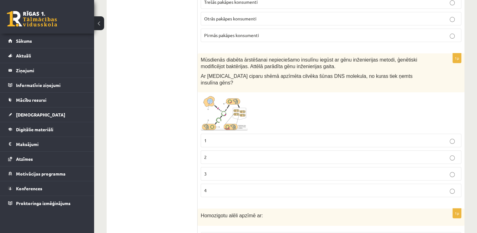
click at [211, 154] on p "2" at bounding box center [331, 157] width 254 height 7
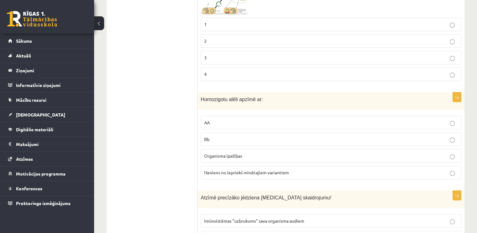
scroll to position [2603, 0]
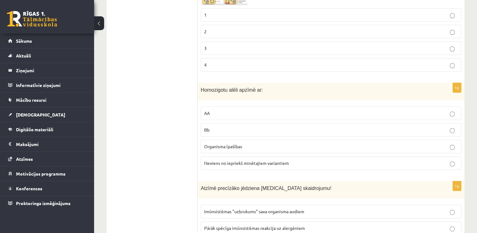
click at [219, 123] on label "Bb" at bounding box center [331, 129] width 261 height 13
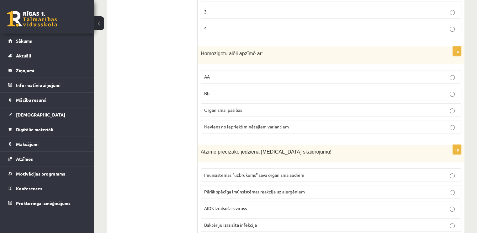
scroll to position [2697, 0]
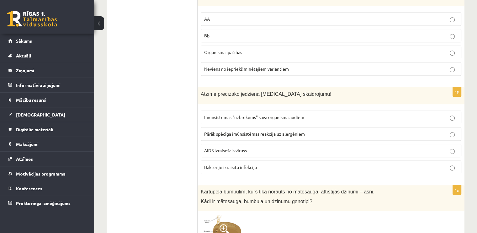
click at [209, 114] on p "Imūnsistēmas "uzbrukums" sava organisma audiem" at bounding box center [331, 117] width 254 height 7
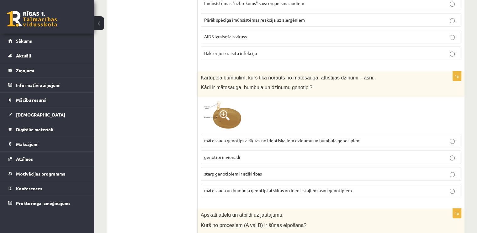
scroll to position [2822, 0]
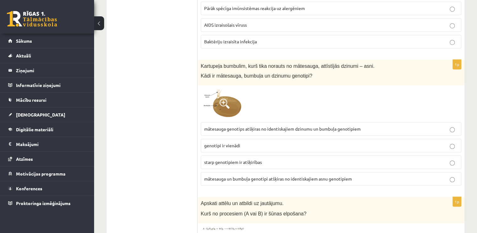
click at [217, 88] on img at bounding box center [224, 103] width 47 height 30
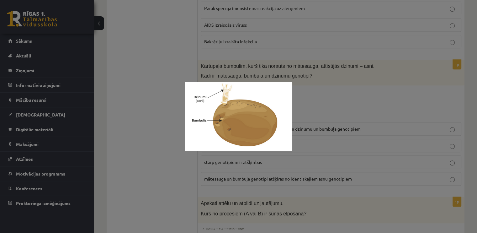
click at [171, 106] on div at bounding box center [238, 116] width 477 height 233
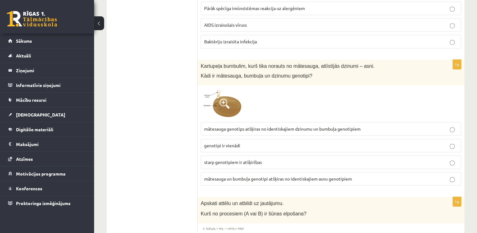
click at [254, 175] on p "mātesauga un bumbuļa genotipi atšķiras no identiskajiem asnu genotipiem" at bounding box center [331, 178] width 254 height 7
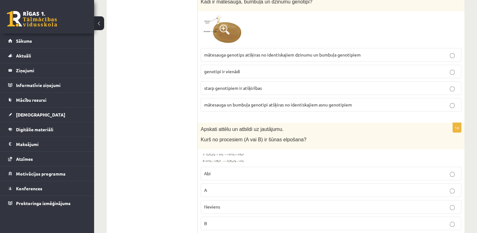
scroll to position [2916, 0]
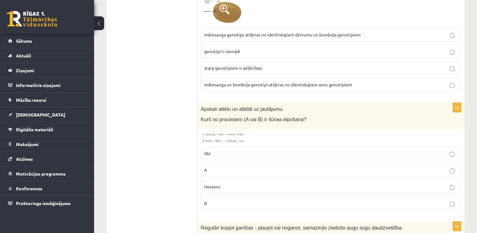
click at [221, 132] on img at bounding box center [224, 137] width 47 height 11
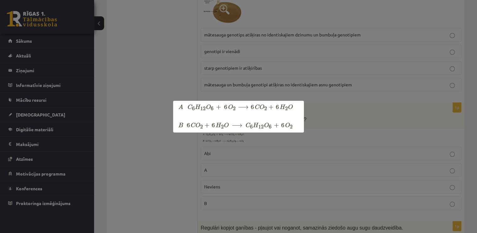
click at [177, 145] on div at bounding box center [238, 116] width 477 height 233
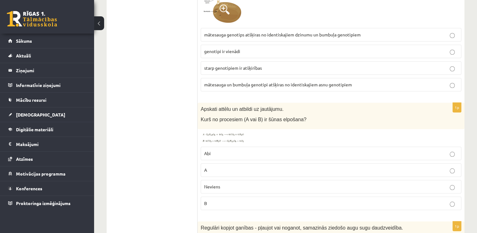
click at [218, 167] on p "A" at bounding box center [331, 170] width 254 height 7
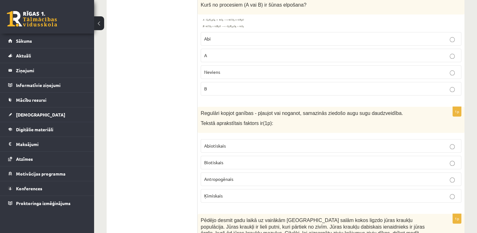
scroll to position [3042, 0]
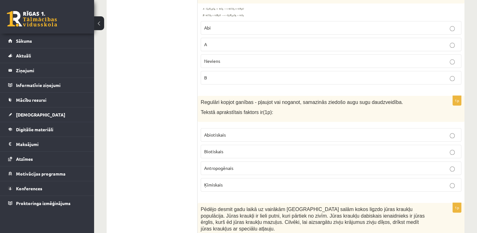
click at [214, 131] on p "Abiotiskais" at bounding box center [331, 134] width 254 height 7
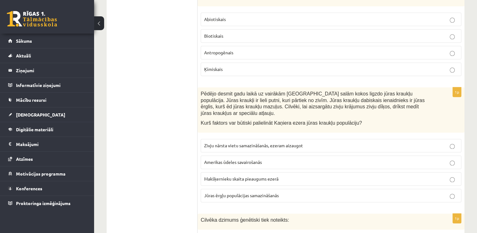
scroll to position [3167, 0]
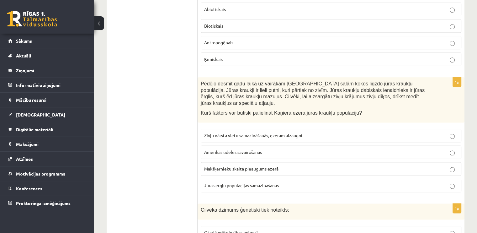
click at [233, 182] on span "Jūras ērgļu populācijas samazināšanās" at bounding box center [241, 185] width 75 height 6
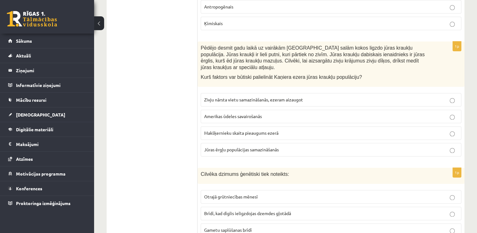
scroll to position [3212, 0]
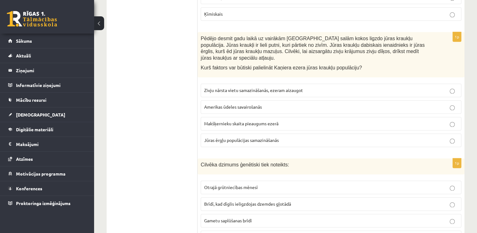
click at [231, 180] on label "Otrajā grūtniecības mēnesī" at bounding box center [331, 186] width 261 height 13
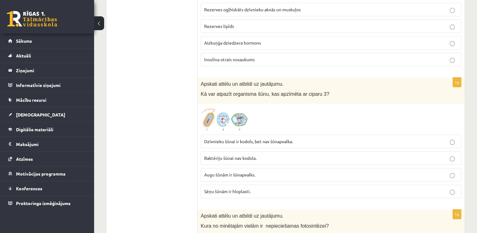
scroll to position [14, 0]
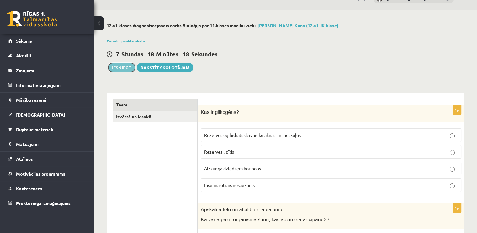
click at [119, 69] on button "Iesniegt" at bounding box center [121, 67] width 27 height 9
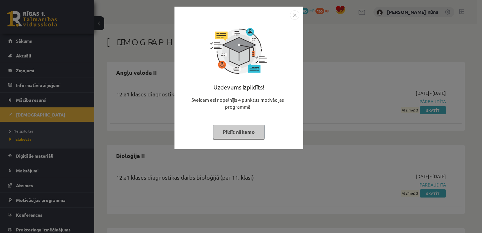
click at [235, 134] on button "Pildīt nākamo" at bounding box center [238, 131] width 51 height 14
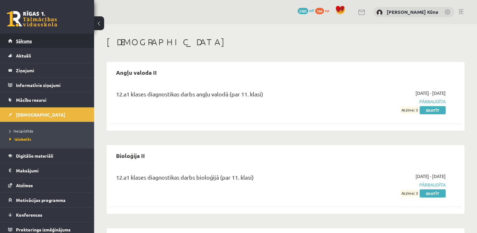
click at [67, 40] on link "Sākums" at bounding box center [47, 41] width 78 height 14
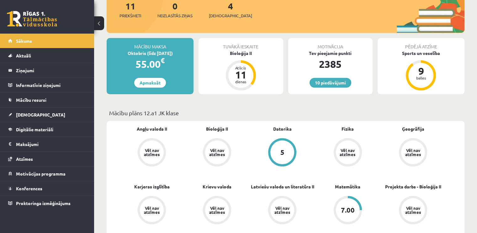
scroll to position [125, 0]
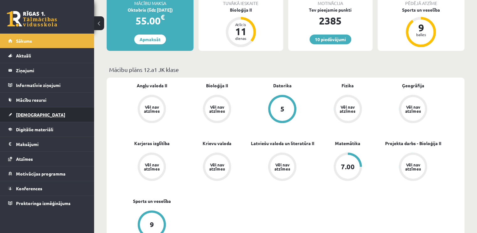
click at [52, 111] on link "[DEMOGRAPHIC_DATA]" at bounding box center [47, 114] width 78 height 14
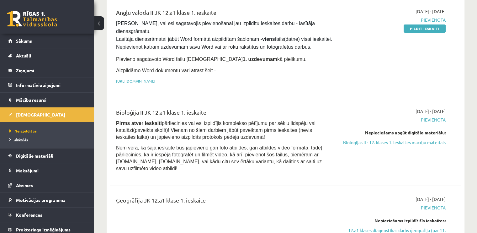
click at [41, 141] on link "Izlabotās" at bounding box center [48, 139] width 78 height 6
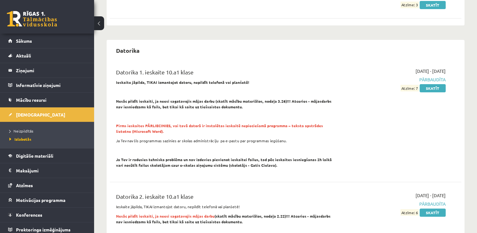
scroll to position [157, 0]
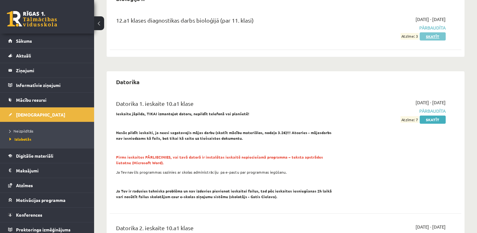
click at [444, 37] on link "Skatīt" at bounding box center [433, 36] width 26 height 8
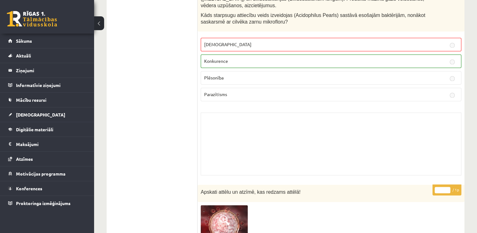
scroll to position [1066, 0]
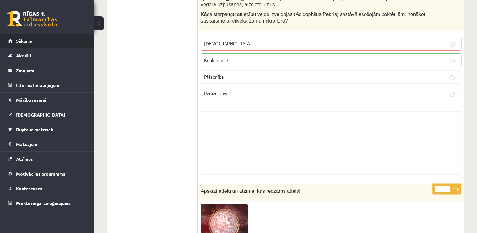
click at [48, 34] on link "Sākums" at bounding box center [47, 41] width 78 height 14
